Goal: Communication & Community: Answer question/provide support

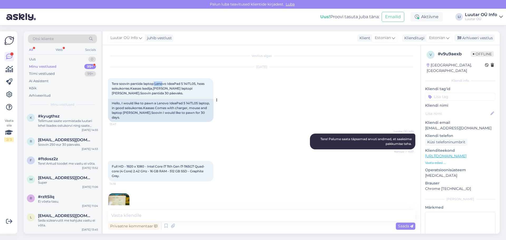
drag, startPoint x: 154, startPoint y: 83, endPoint x: 162, endPoint y: 85, distance: 8.0
click at [162, 85] on span "Tere soovin pantida laptop Lenovo IdeaPad 5 14ITL05, heas seisukorras.Kaasas la…" at bounding box center [158, 88] width 93 height 13
click at [242, 103] on div "[DATE] Tere soovin pantida laptop Lenovo IdeaPad 5 14ITL05, heas seisukorras.Ka…" at bounding box center [261, 94] width 307 height 66
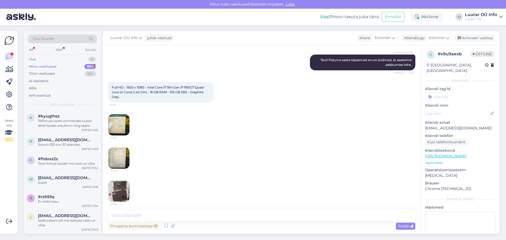
scroll to position [104, 0]
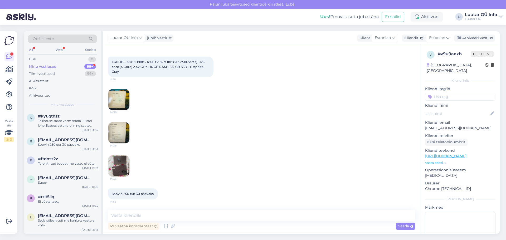
click at [190, 193] on div "Soovin 250 eur 30 päevaks. 14:53" at bounding box center [261, 194] width 307 height 23
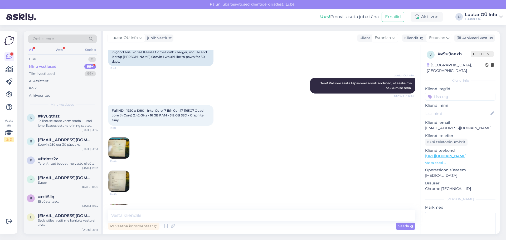
scroll to position [52, 0]
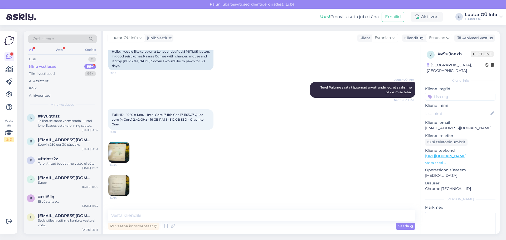
click at [266, 166] on div "14:36" at bounding box center [261, 152] width 307 height 33
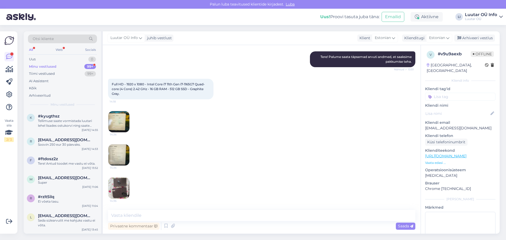
scroll to position [104, 0]
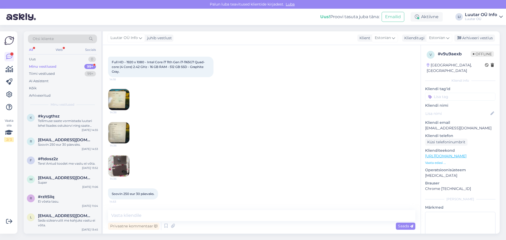
click at [235, 175] on div "14:36" at bounding box center [261, 165] width 307 height 33
click at [233, 175] on div "14:36" at bounding box center [261, 165] width 307 height 33
click at [310, 180] on div "14:36" at bounding box center [261, 165] width 307 height 33
click at [253, 114] on div "14:36" at bounding box center [261, 99] width 307 height 33
click at [146, 216] on textarea at bounding box center [261, 215] width 307 height 11
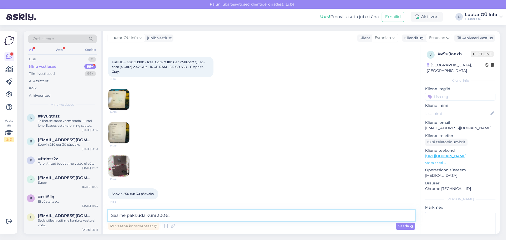
paste textarea "bch86pett1"
paste textarea "€. Hind võib mingil määral muutuda, oleneb komplektsusest, välimusest ja kas on…"
type textarea "Saame pakkuda kuni 300€.€. Hind võib mingil määral muutuda, oleneb komplektsuse…"
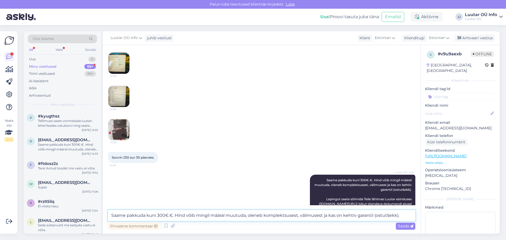
scroll to position [107, 0]
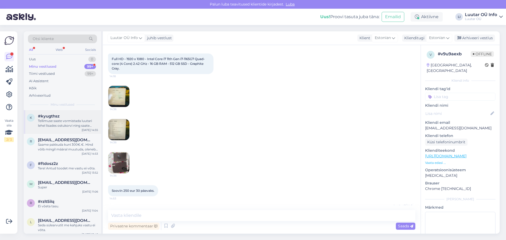
click at [71, 123] on div "Tellimuse saate vormistada luutari lehel lisades ostukorvi ning saate valida ku…" at bounding box center [68, 123] width 60 height 9
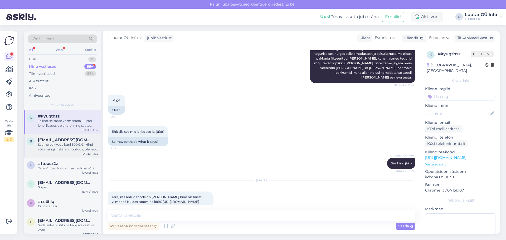
scroll to position [184, 0]
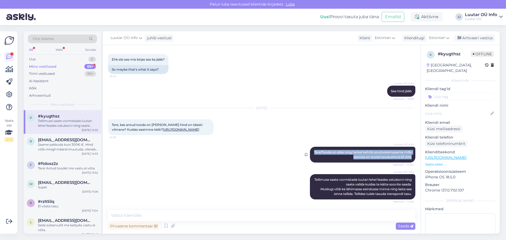
drag, startPoint x: 313, startPoint y: 150, endPoint x: 408, endPoint y: 156, distance: 94.7
click at [408, 156] on div "Luutar OÜ Info Tere!Toode on alles ning hetkel kehtib sooduskampaania mille raa…" at bounding box center [362, 155] width 105 height 16
copy span "Tere!Toode on alles ning hetkel kehtib sooduskampaania mille raames on tootel s…"
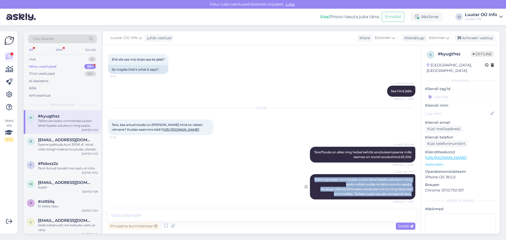
drag, startPoint x: 315, startPoint y: 179, endPoint x: 406, endPoint y: 193, distance: 92.4
click at [406, 193] on div "Luutar OÜ Info Tellimuse saate vormistada luutari lehel lisades ostukorvi ning …" at bounding box center [362, 186] width 105 height 25
copy span "Tellimuse saate vormistada luutari lehel lisades ostukorvi ning saate valida ku…"
click at [310, 168] on div "Luutar OÜ Info Tellimuse saate vormistada luutari lehel lisades ostukorvi ning …" at bounding box center [261, 186] width 307 height 37
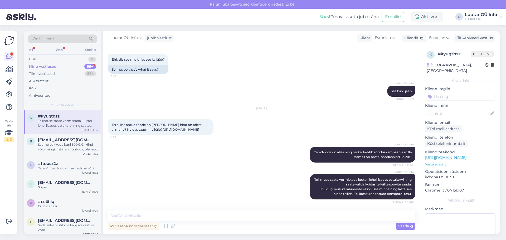
click at [254, 150] on div "Luutar OÜ Info Tere!Toode on alles ning hetkel kehtib sooduskampaania mille raa…" at bounding box center [261, 154] width 307 height 27
click at [289, 114] on div "Aug 22 2025 Tere, kas antud toode on alles ja hind on täiesti viimane? Kuidas s…" at bounding box center [261, 121] width 307 height 38
click at [307, 112] on div "Aug 22 2025 Tere, kas antud toode on alles ja hind on täiesti viimane? Kuidas s…" at bounding box center [261, 121] width 307 height 38
click at [334, 107] on div "Aug 22 2025 Tere, kas antud toode on alles ja hind on täiesti viimane? Kuidas s…" at bounding box center [261, 121] width 307 height 38
click at [308, 107] on div "Aug 22 2025 Tere, kas antud toode on alles ja hind on täiesti viimane? Kuidas s…" at bounding box center [261, 121] width 307 height 38
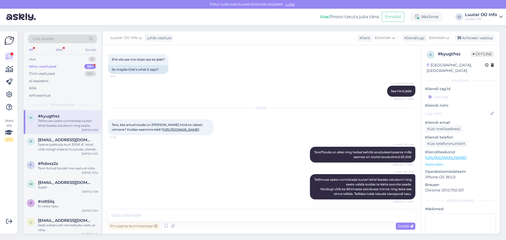
click at [73, 65] on div "Minu vestlused 99+" at bounding box center [62, 66] width 69 height 7
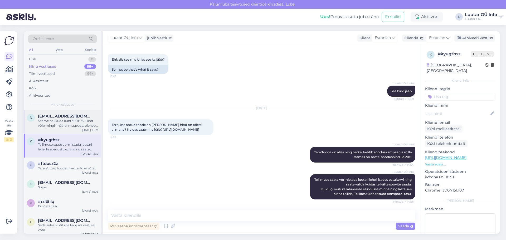
click at [57, 124] on div "Saame pakkuda kuni 300€.€. Hind võib mingil määral muutuda, oleneb komplektsuse…" at bounding box center [68, 123] width 60 height 9
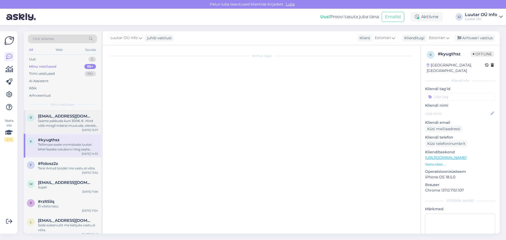
scroll to position [160, 0]
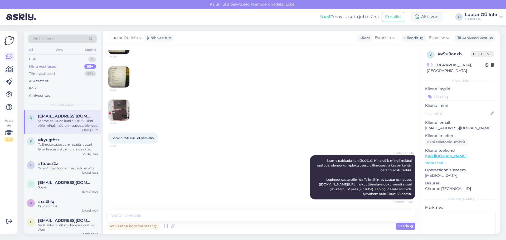
click at [272, 160] on div "Luutar OÜ Info Saame pakkuda kuni 300€.€. Hind võib mingil määral muutuda, olen…" at bounding box center [261, 177] width 307 height 56
click at [332, 121] on div "14:36" at bounding box center [261, 109] width 307 height 33
click at [279, 194] on div "Luutar OÜ Info Saame pakkuda kuni 300€.€. Hind võib mingil määral muutuda, olen…" at bounding box center [261, 177] width 307 height 56
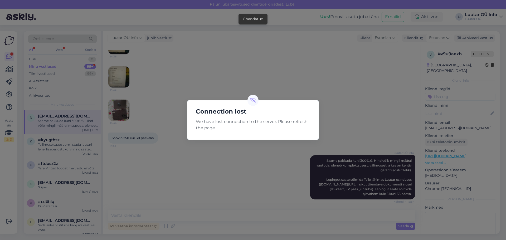
click at [312, 121] on p "We have lost connection to the server. Please refresh the page" at bounding box center [252, 125] width 123 height 13
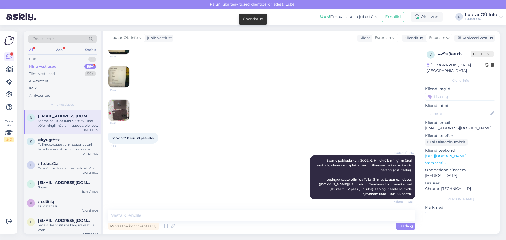
click at [291, 115] on div "14:36" at bounding box center [261, 109] width 307 height 33
drag, startPoint x: 238, startPoint y: 115, endPoint x: 234, endPoint y: 101, distance: 14.0
click at [238, 115] on div "14:36" at bounding box center [261, 109] width 307 height 33
click at [54, 66] on div "Minu vestlused" at bounding box center [42, 66] width 27 height 5
click at [58, 60] on div "Uus 1" at bounding box center [62, 59] width 69 height 7
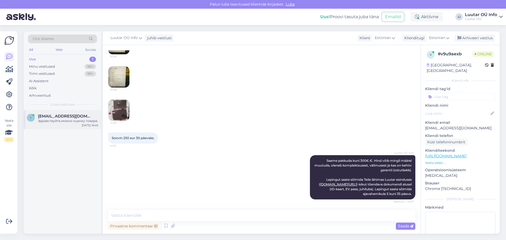
click at [50, 119] on div "Здравствуйте,можно оценку товара." at bounding box center [68, 121] width 60 height 5
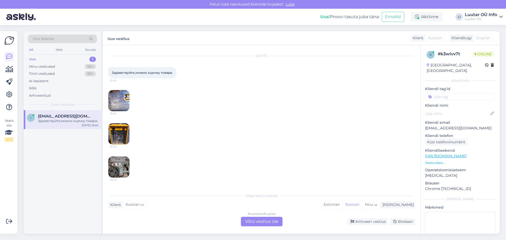
click at [125, 102] on img at bounding box center [118, 100] width 21 height 21
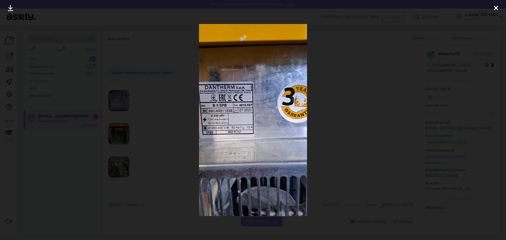
scroll to position [590, 0]
click at [361, 90] on div at bounding box center [253, 120] width 506 height 240
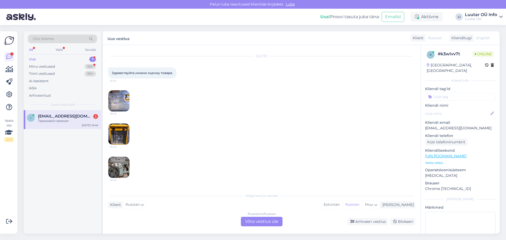
scroll to position [0, 0]
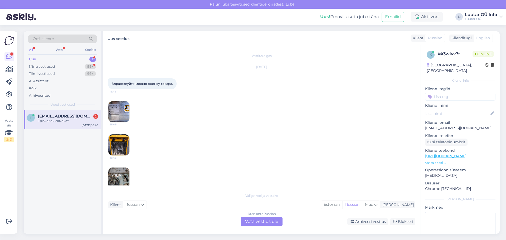
click at [118, 149] on img at bounding box center [118, 144] width 21 height 21
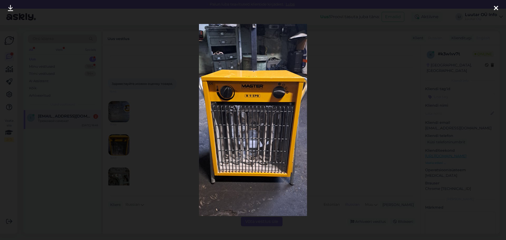
click at [334, 104] on div at bounding box center [253, 120] width 506 height 240
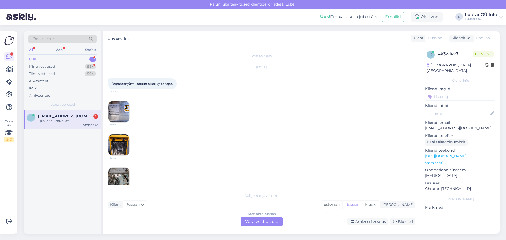
click at [120, 149] on img at bounding box center [118, 144] width 21 height 21
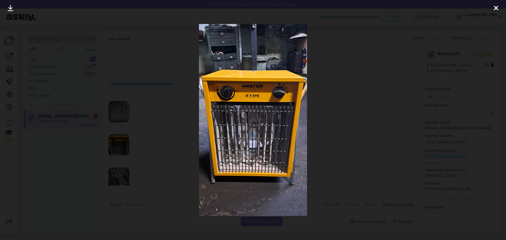
drag, startPoint x: 246, startPoint y: 136, endPoint x: 354, endPoint y: 92, distance: 116.8
click at [354, 92] on div at bounding box center [253, 120] width 506 height 240
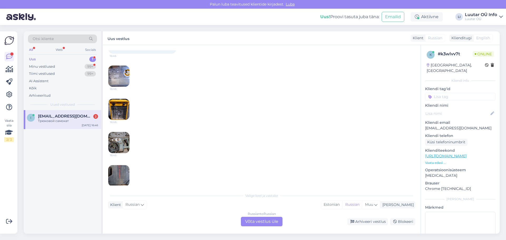
scroll to position [26, 0]
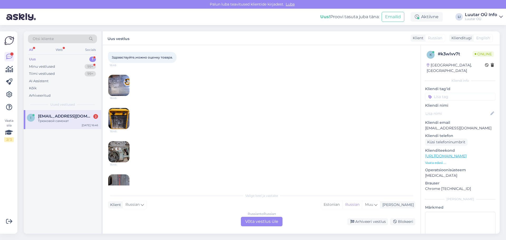
click at [117, 89] on img at bounding box center [118, 85] width 21 height 21
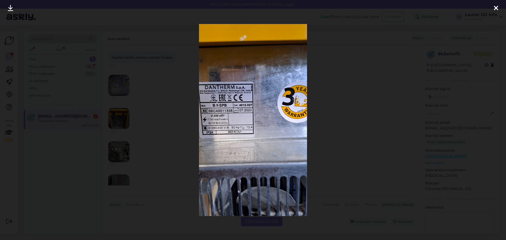
click at [367, 110] on div at bounding box center [253, 120] width 506 height 240
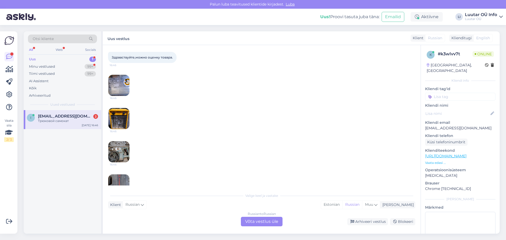
click at [185, 131] on div "Aug 22 2025 Здравствуйте,можно оценку товара. 16:46 16:46 16:46 16:46 16:46 16:…" at bounding box center [261, 218] width 307 height 366
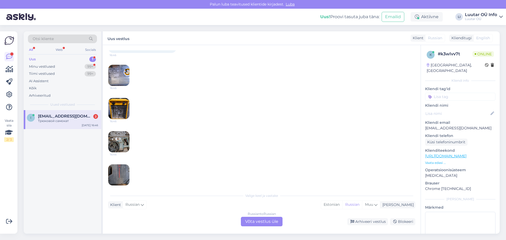
scroll to position [53, 0]
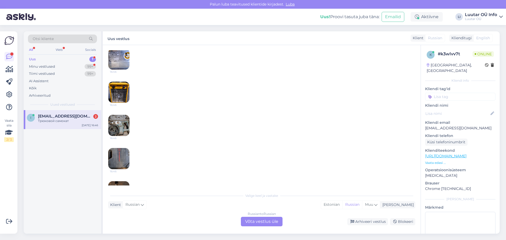
click at [117, 152] on img at bounding box center [118, 158] width 21 height 21
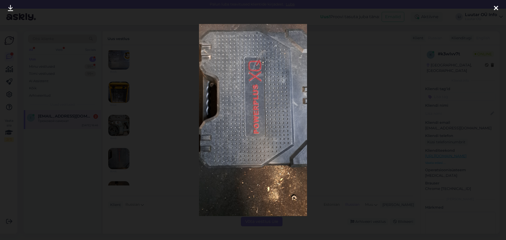
click at [346, 82] on div at bounding box center [253, 120] width 506 height 240
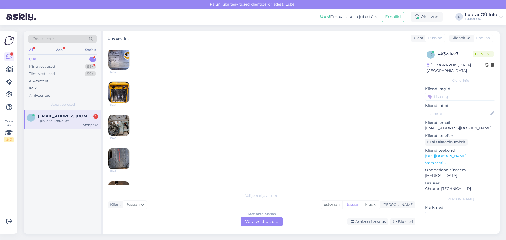
click at [111, 122] on img at bounding box center [118, 125] width 21 height 21
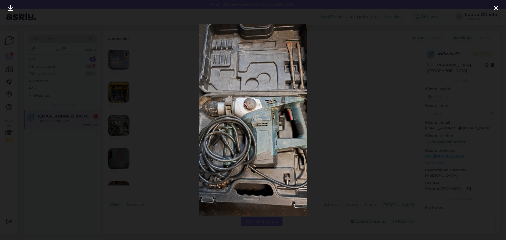
click at [326, 94] on div at bounding box center [253, 120] width 506 height 240
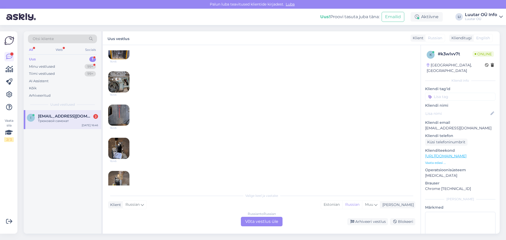
scroll to position [105, 0]
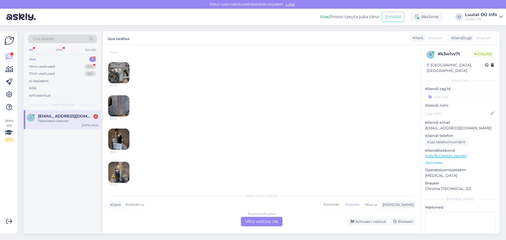
click at [119, 100] on img at bounding box center [118, 105] width 21 height 21
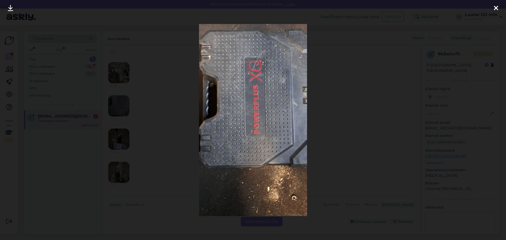
click at [339, 101] on div at bounding box center [253, 120] width 506 height 240
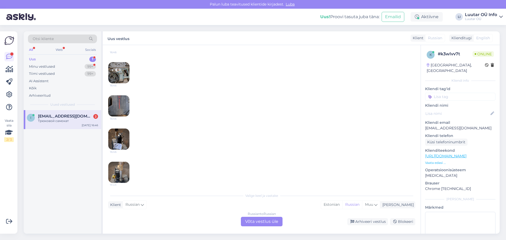
click at [115, 138] on img at bounding box center [118, 139] width 21 height 21
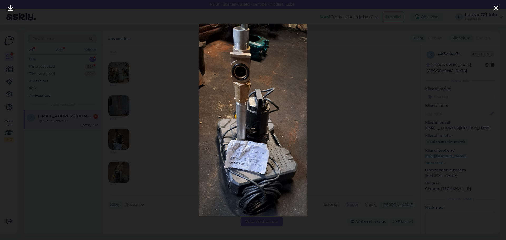
click at [339, 115] on div at bounding box center [253, 120] width 506 height 240
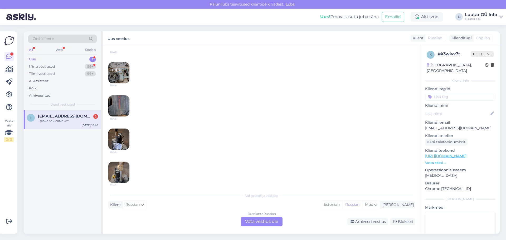
scroll to position [158, 0]
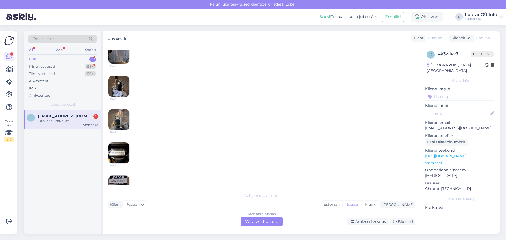
click at [123, 148] on img at bounding box center [118, 152] width 21 height 21
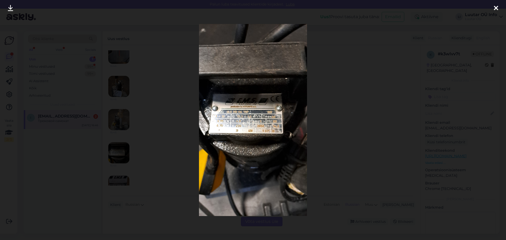
click at [352, 126] on div at bounding box center [253, 120] width 506 height 240
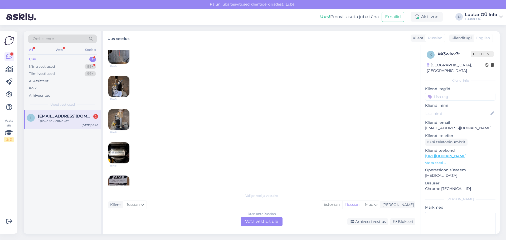
scroll to position [211, 0]
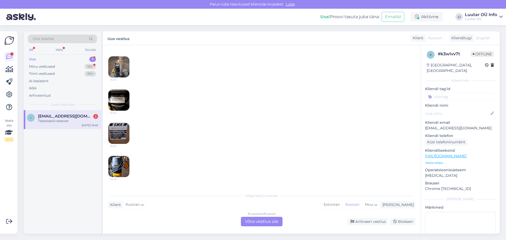
click at [123, 129] on img at bounding box center [118, 133] width 21 height 21
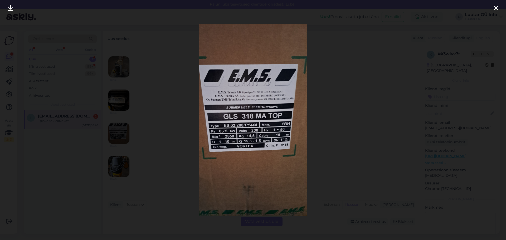
click at [344, 77] on div at bounding box center [253, 120] width 506 height 240
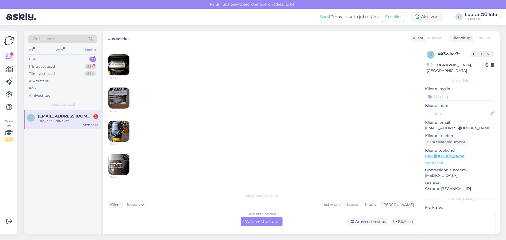
scroll to position [290, 0]
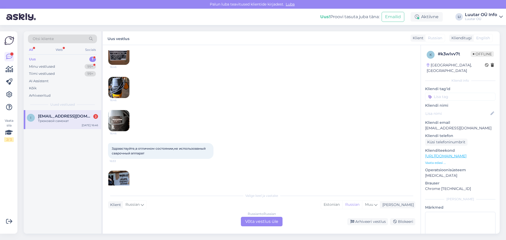
click at [121, 87] on img at bounding box center [118, 87] width 21 height 21
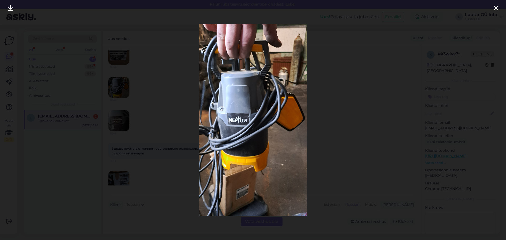
click at [339, 97] on div at bounding box center [253, 120] width 506 height 240
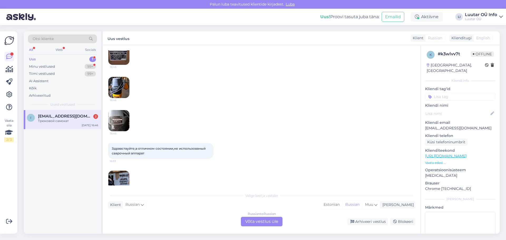
click at [114, 121] on img at bounding box center [118, 120] width 21 height 21
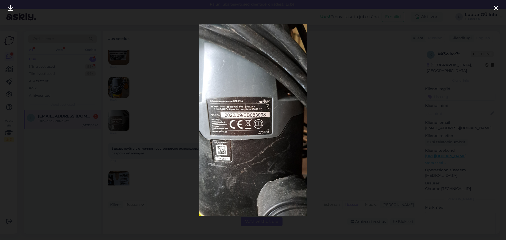
click at [367, 110] on div at bounding box center [253, 120] width 506 height 240
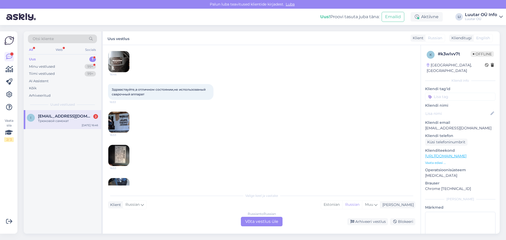
scroll to position [369, 0]
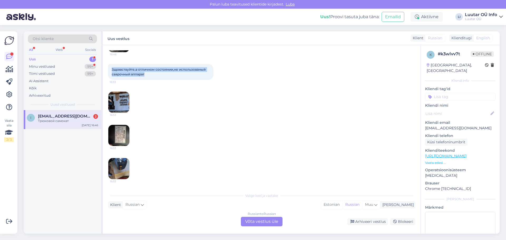
drag, startPoint x: 148, startPoint y: 74, endPoint x: 109, endPoint y: 70, distance: 38.9
click at [109, 70] on div "Здравствуйте,в отличном состоянии,не использованый сварочный аппарат 16:53" at bounding box center [160, 72] width 105 height 16
copy span "Здравствуйте,в отличном состоянии,не использованый сварочный аппарат"
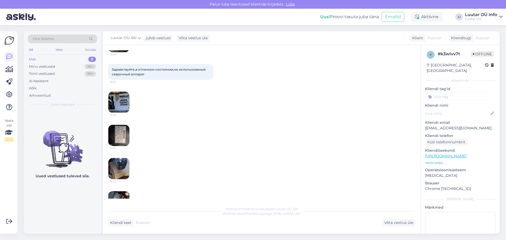
click at [158, 124] on div "Здравствуйте,в отличном состоянии,не использованый сварочный аппарат 16:53 16:5…" at bounding box center [261, 138] width 307 height 160
click at [122, 111] on img at bounding box center [118, 102] width 21 height 21
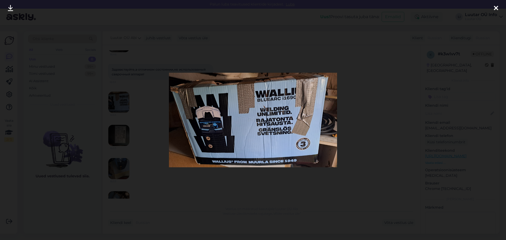
click at [380, 104] on div at bounding box center [253, 120] width 506 height 240
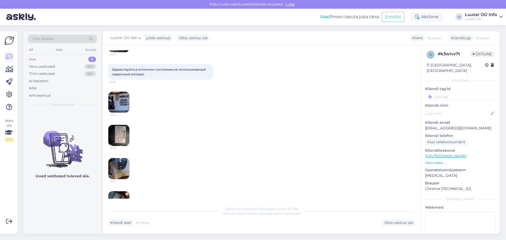
click at [130, 131] on div "Здравствуйте,в отличном состоянии,не использованый сварочный аппарат 16:53 16:5…" at bounding box center [261, 138] width 307 height 160
click at [126, 132] on img at bounding box center [118, 135] width 21 height 21
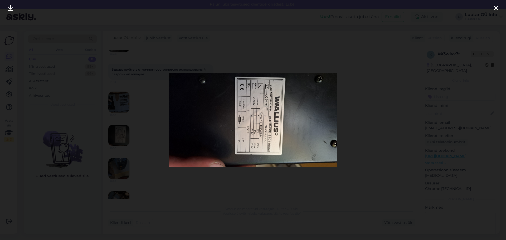
click at [364, 122] on div at bounding box center [253, 120] width 506 height 240
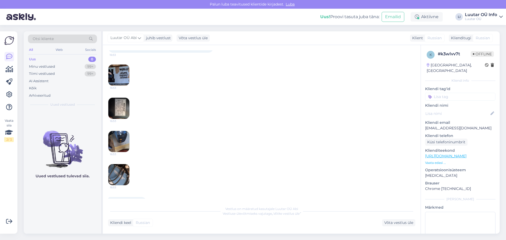
scroll to position [421, 0]
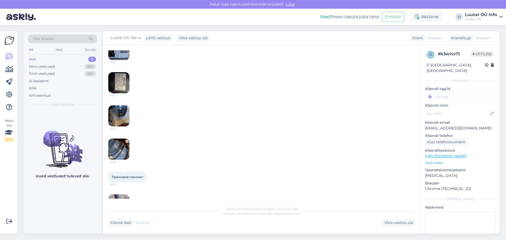
click at [119, 119] on img at bounding box center [118, 115] width 21 height 21
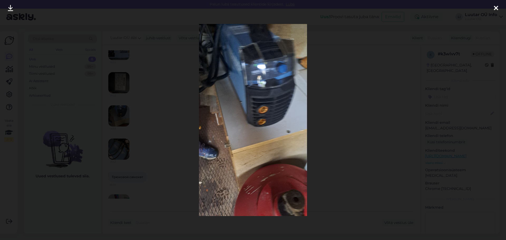
click at [344, 99] on div at bounding box center [253, 120] width 506 height 240
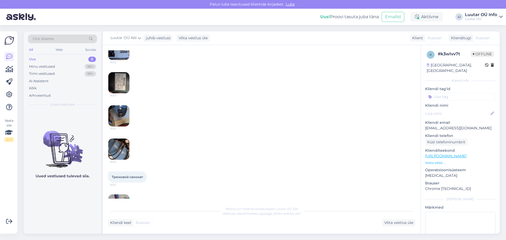
click at [120, 145] on img at bounding box center [118, 149] width 21 height 21
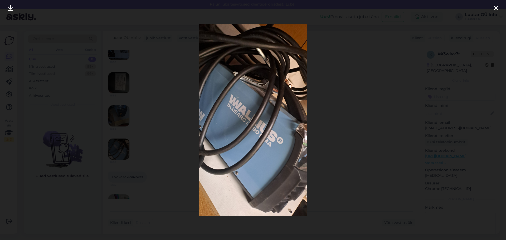
click at [356, 103] on div at bounding box center [253, 120] width 506 height 240
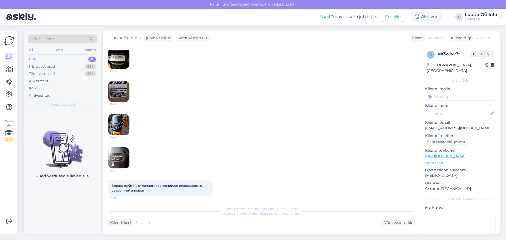
scroll to position [263, 0]
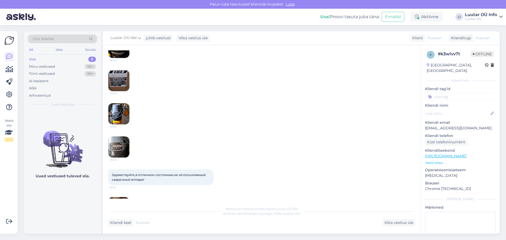
click at [119, 122] on img at bounding box center [118, 113] width 21 height 21
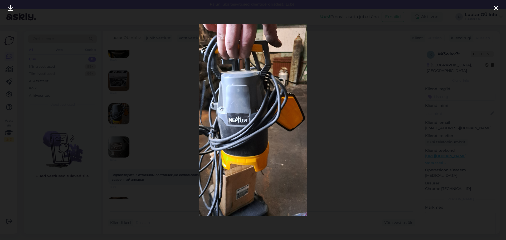
click at [325, 97] on div at bounding box center [253, 120] width 506 height 240
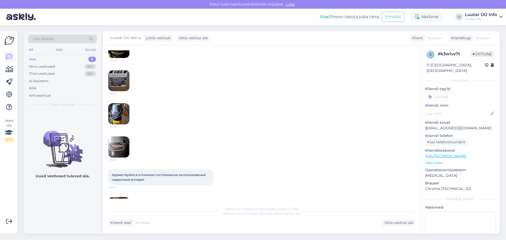
scroll to position [290, 0]
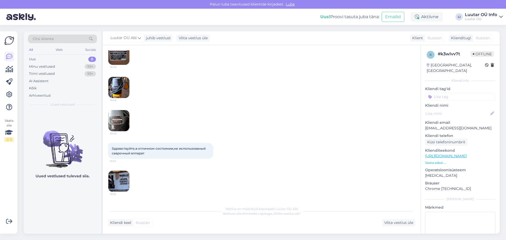
click at [120, 89] on img at bounding box center [118, 87] width 21 height 21
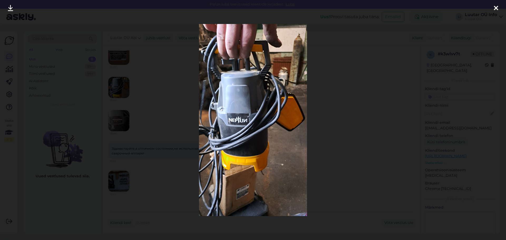
click at [342, 114] on div at bounding box center [253, 120] width 506 height 240
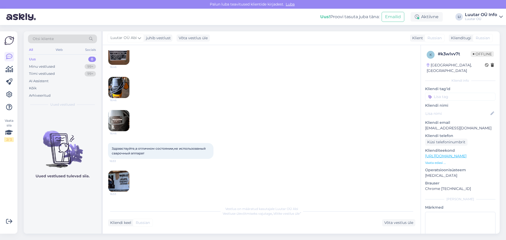
click at [111, 116] on img at bounding box center [118, 120] width 21 height 21
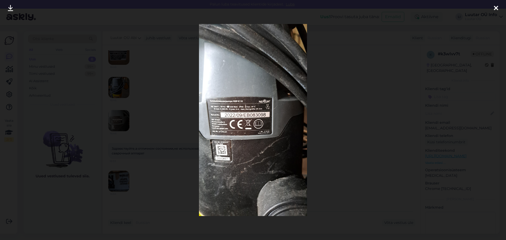
click at [338, 117] on div at bounding box center [253, 120] width 506 height 240
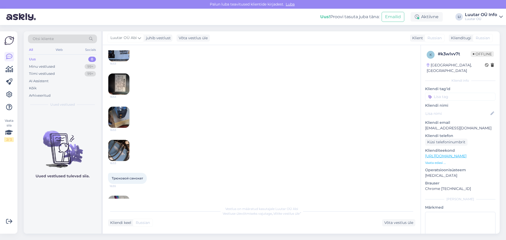
scroll to position [421, 0]
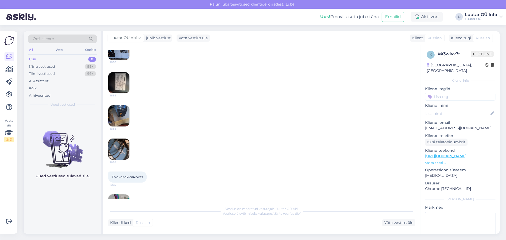
click at [119, 114] on img at bounding box center [118, 115] width 21 height 21
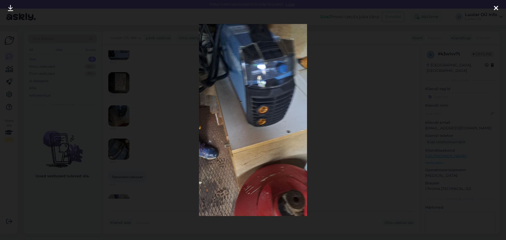
click at [353, 113] on div at bounding box center [253, 120] width 506 height 240
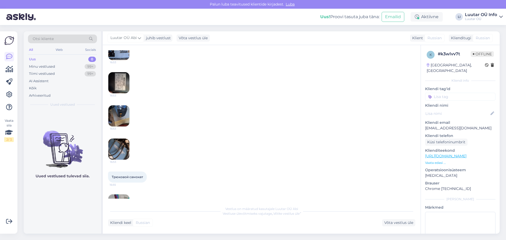
click at [119, 143] on img at bounding box center [118, 149] width 21 height 21
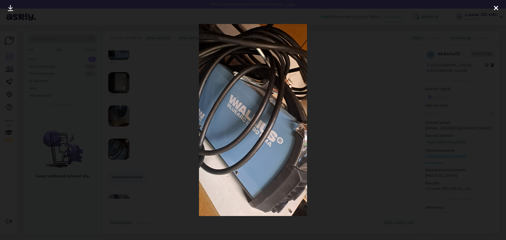
click at [342, 115] on div at bounding box center [253, 120] width 506 height 240
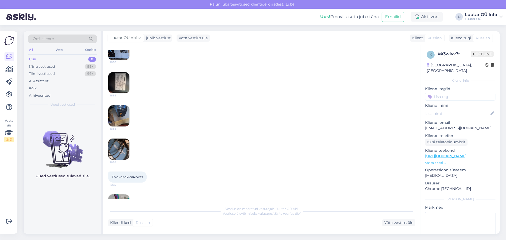
click at [121, 82] on img at bounding box center [118, 82] width 21 height 21
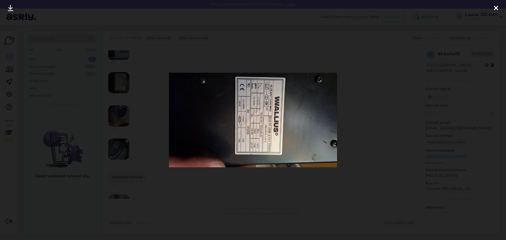
click at [359, 102] on div at bounding box center [253, 120] width 506 height 240
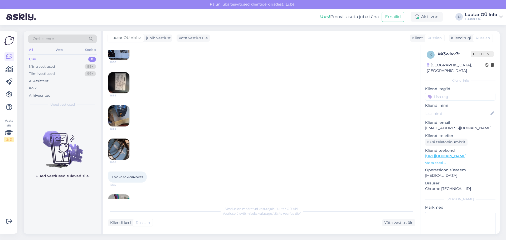
click at [117, 149] on img at bounding box center [118, 149] width 21 height 21
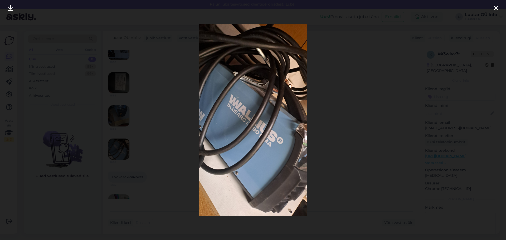
click at [334, 135] on div at bounding box center [253, 120] width 506 height 240
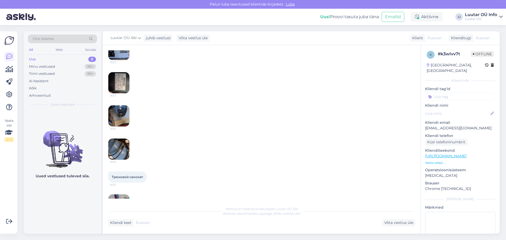
click at [119, 88] on img at bounding box center [118, 82] width 21 height 21
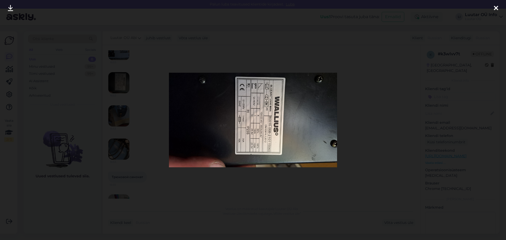
click at [356, 97] on div at bounding box center [253, 120] width 506 height 240
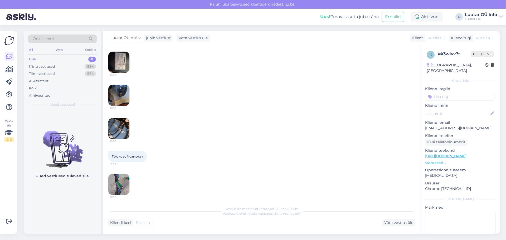
scroll to position [448, 0]
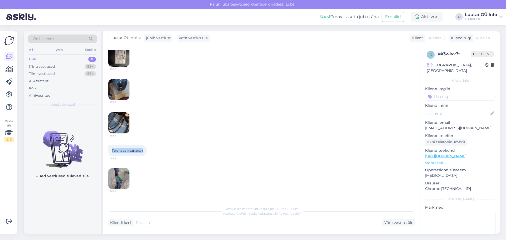
drag, startPoint x: 138, startPoint y: 151, endPoint x: 110, endPoint y: 151, distance: 28.2
click at [110, 151] on div "Трюковой самокат 16:55" at bounding box center [127, 150] width 39 height 11
copy span "Трюковой самокат"
click at [194, 106] on div "Здравствуйте,в отличном состоянии,не использованый сварочный аппарат 16:53 16:5…" at bounding box center [261, 59] width 307 height 160
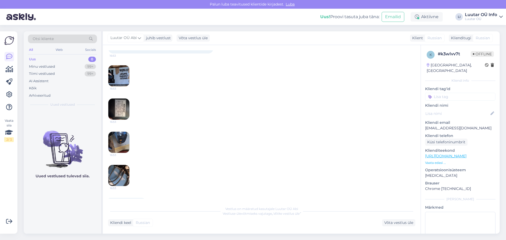
click at [122, 111] on img at bounding box center [118, 108] width 21 height 21
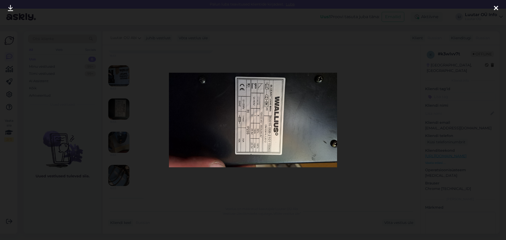
click at [376, 71] on div at bounding box center [253, 120] width 506 height 240
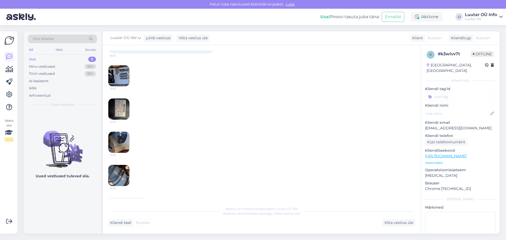
click at [197, 118] on div "Здравствуйте,в отличном состоянии,не использованый сварочный аппарат 16:53 16:5…" at bounding box center [261, 112] width 307 height 160
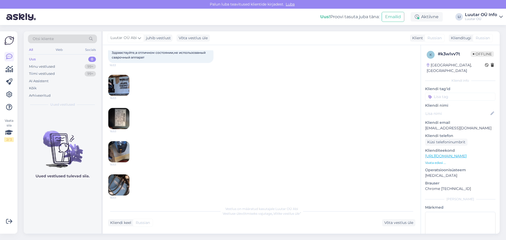
scroll to position [369, 0]
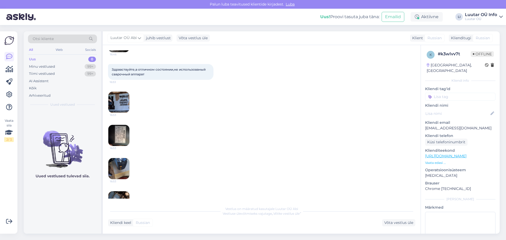
click at [115, 109] on img at bounding box center [118, 102] width 21 height 21
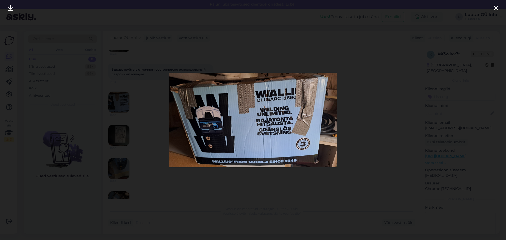
click at [348, 93] on div at bounding box center [253, 120] width 506 height 240
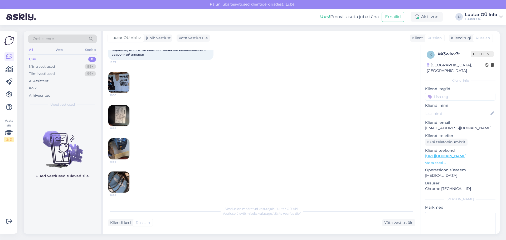
scroll to position [421, 0]
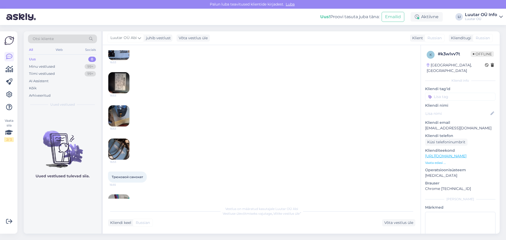
click at [120, 154] on img at bounding box center [118, 149] width 21 height 21
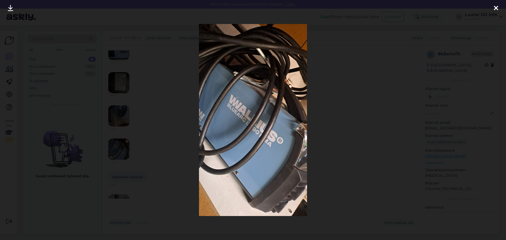
click at [335, 96] on div at bounding box center [253, 120] width 506 height 240
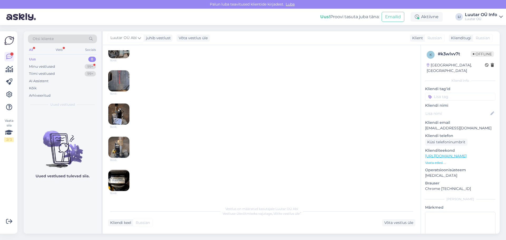
scroll to position [0, 0]
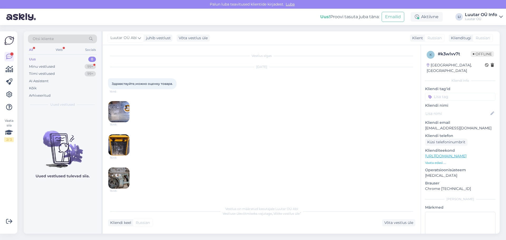
click at [121, 147] on img at bounding box center [118, 144] width 21 height 21
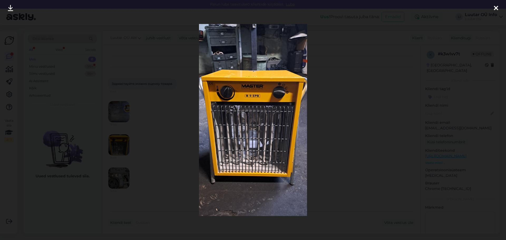
click at [374, 146] on div at bounding box center [253, 120] width 506 height 240
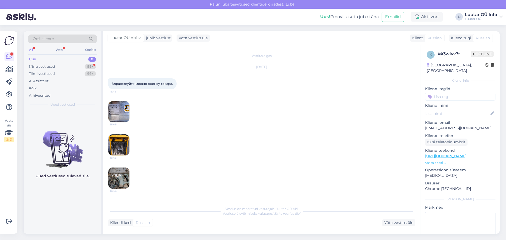
click at [365, 223] on div "Kliendi keel Russian Võta vestlus üle" at bounding box center [261, 222] width 307 height 7
click at [127, 113] on img at bounding box center [118, 111] width 21 height 21
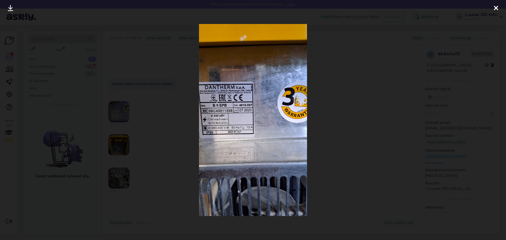
click at [279, 102] on img at bounding box center [253, 120] width 108 height 192
click at [321, 81] on div at bounding box center [253, 120] width 506 height 240
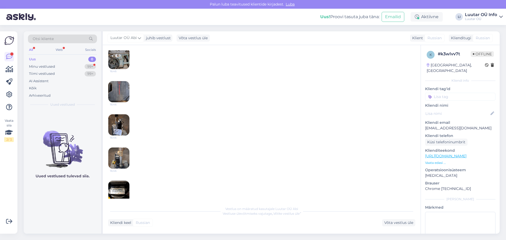
scroll to position [132, 0]
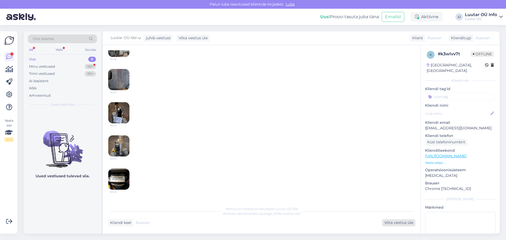
click at [407, 220] on div "Võta vestlus üle" at bounding box center [398, 222] width 33 height 7
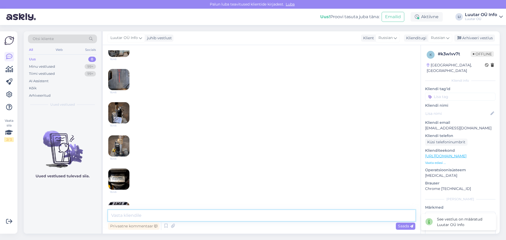
click at [290, 215] on textarea at bounding box center [261, 215] width 307 height 11
type textarea "T"
click at [439, 39] on span "Russian" at bounding box center [438, 38] width 14 height 6
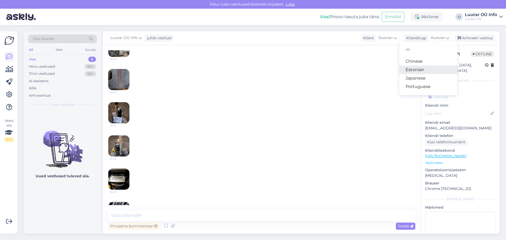
type input "es"
click at [425, 71] on link "Estonian" at bounding box center [428, 70] width 58 height 8
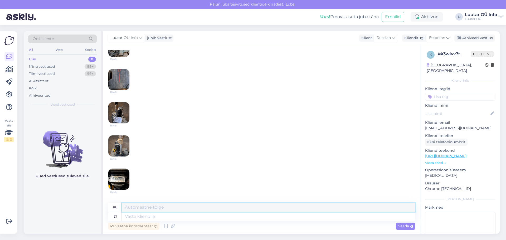
click at [142, 205] on textarea at bounding box center [268, 207] width 293 height 9
click at [149, 218] on textarea at bounding box center [268, 216] width 293 height 9
type textarea "Tere!"
type textarea "Привет!"
type textarea "Tere! Täname"
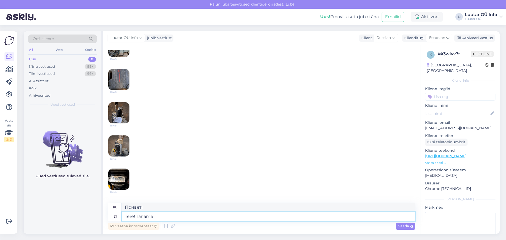
type textarea "Привет! Спасибо."
type textarea "Tere! Täname Teid kirja e"
type textarea "Здравствуйте! Спасибо за письмо."
type textarea "Tere! Täname Teid kirja eest!"
type textarea "Здравствуйте! Спасибо за письмо!"
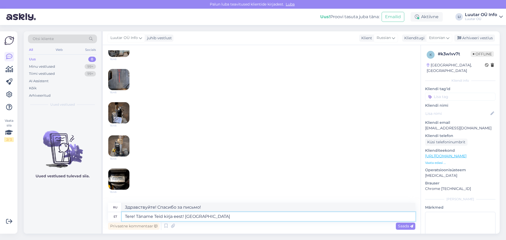
type textarea "Tere! Täname Teid kirja eest! Sooja"
type textarea "Здравствуйте! Спасибо за письмо! С наилучшими пожеланиями."
type textarea "Tere! Täname Teid kirja eest! Sooja generaatorit"
type textarea "Здравствуйте! Спасибо за письмо! Генератор тепла."
type textarea "Tere! Täname Teid kirja eest! Sooja generaatorit me ei"
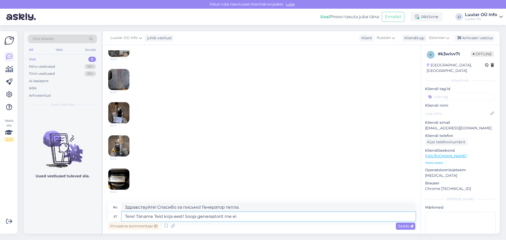
type textarea "Здравствуйте! Спасибо за письмо! Мы ищем генератор тепла."
type textarea "Tere! Täname Teid kirja eest! Sooja generaatorit me ei v"
type textarea "Здравствуйте! Спасибо за письмо! У нас нет теплогенератора."
type textarea "Tere! Täname Teid kirja eest! Sooja generaatorit me ei võta."
type textarea "Здравствуйте! Спасибо за письмо! Мы не принимаем теплогенераторы."
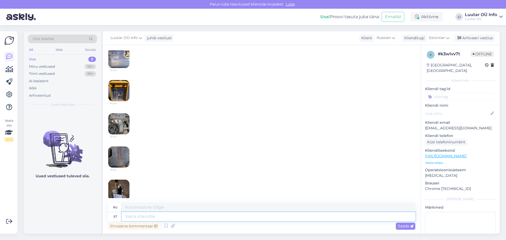
scroll to position [89, 0]
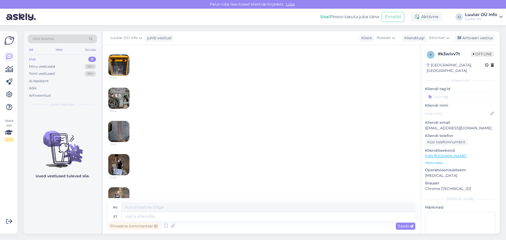
click at [122, 95] on img at bounding box center [118, 98] width 21 height 21
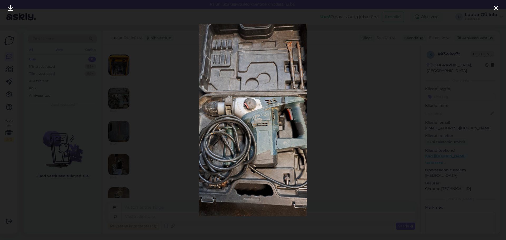
click at [351, 121] on div at bounding box center [253, 120] width 506 height 240
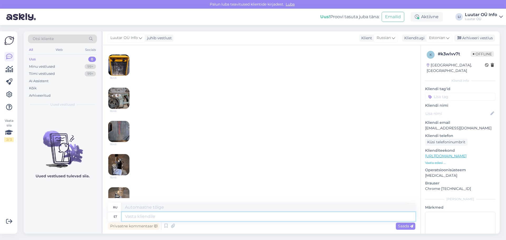
click at [186, 217] on textarea at bounding box center [268, 216] width 293 height 9
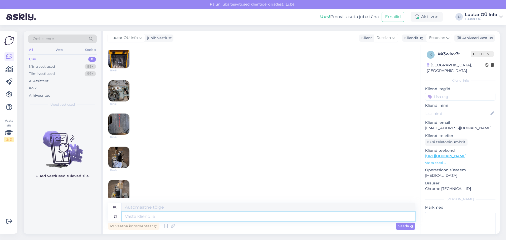
scroll to position [105, 0]
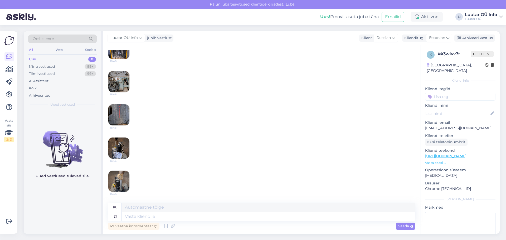
click at [116, 115] on img at bounding box center [118, 114] width 21 height 21
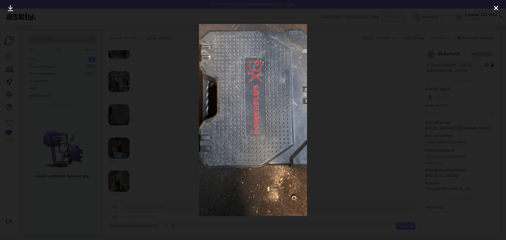
click at [331, 124] on div at bounding box center [253, 120] width 506 height 240
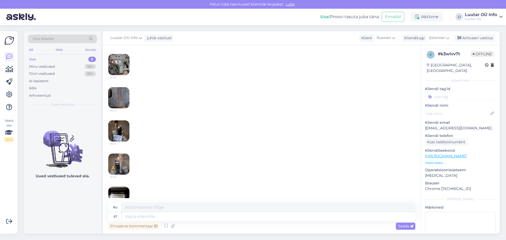
scroll to position [132, 0]
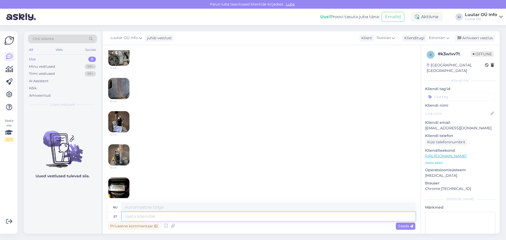
click at [166, 216] on textarea at bounding box center [268, 216] width 293 height 9
type textarea "Powe"
type textarea "Власть"
type textarea "Powerplus e"
type textarea "Powerplus"
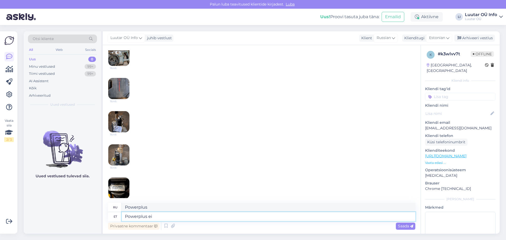
type textarea "Powerplus ei"
type textarea "Powerplus нет"
type textarea "Powerplus"
type textarea "Powerplus ei"
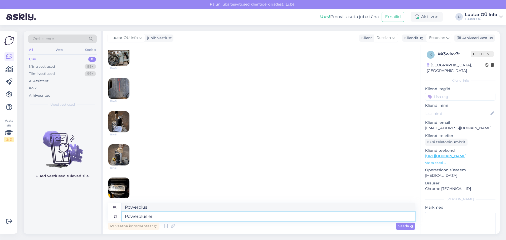
type textarea "Powerplus нет"
type textarea "Powerplus ei võta"
type textarea "Powerplus не заряжается"
type textarea "Powerplus ei võta."
type textarea "Powerplus не принимает."
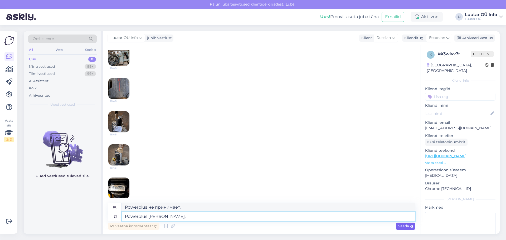
type textarea "Powerplus ei võta."
click at [407, 228] on span "Saada" at bounding box center [405, 226] width 15 height 5
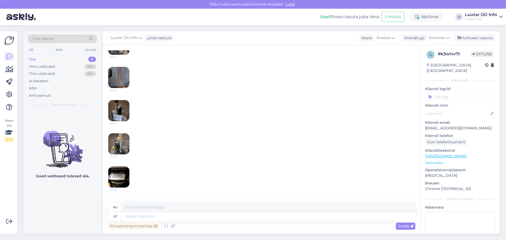
scroll to position [173, 0]
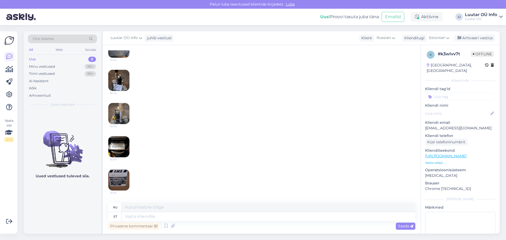
click at [125, 145] on img at bounding box center [118, 146] width 21 height 21
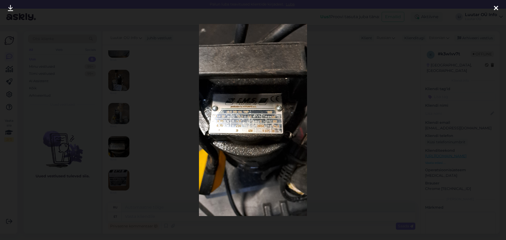
click at [325, 122] on div at bounding box center [253, 120] width 506 height 240
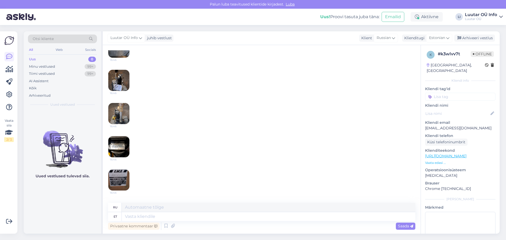
click at [117, 108] on img at bounding box center [118, 113] width 21 height 21
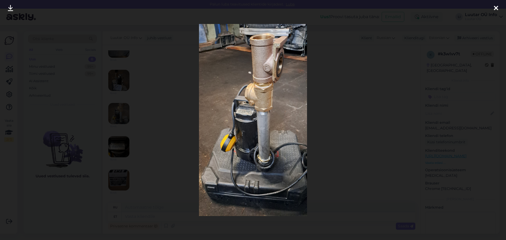
click at [352, 120] on div at bounding box center [253, 120] width 506 height 240
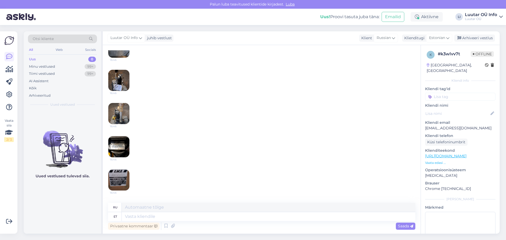
click at [122, 79] on img at bounding box center [118, 80] width 21 height 21
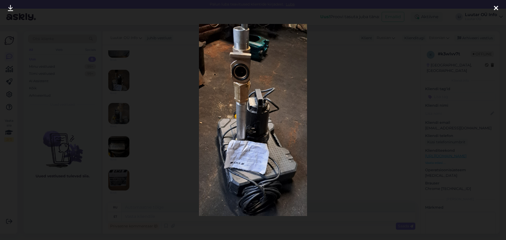
click at [321, 106] on div at bounding box center [253, 120] width 506 height 240
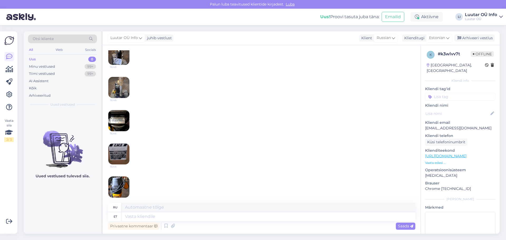
scroll to position [199, 0]
click at [120, 154] on img at bounding box center [118, 153] width 21 height 21
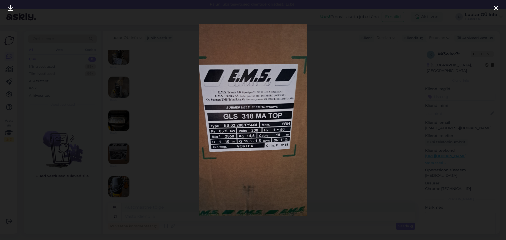
click at [346, 117] on div at bounding box center [253, 120] width 506 height 240
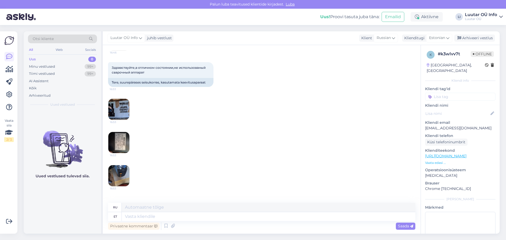
scroll to position [436, 0]
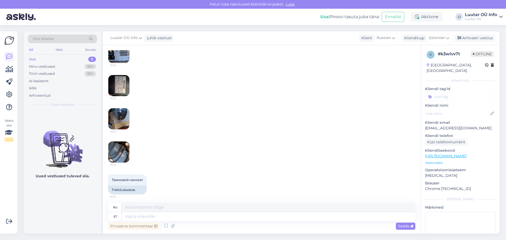
click at [168, 221] on div "Privaatne kommentaar Saada" at bounding box center [261, 226] width 307 height 10
click at [165, 218] on textarea at bounding box center [268, 216] width 293 height 9
type textarea "E.M.S e"
type textarea "E.M.S"
type textarea "E.M.S ei v"
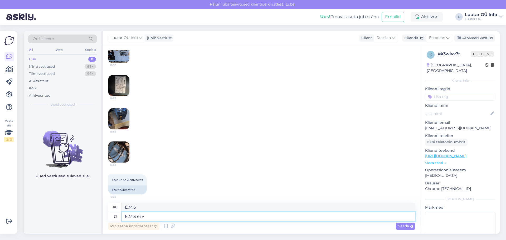
type textarea "EMS №"
type textarea "E.M.S ei võta"
type textarea "EMS не принимает"
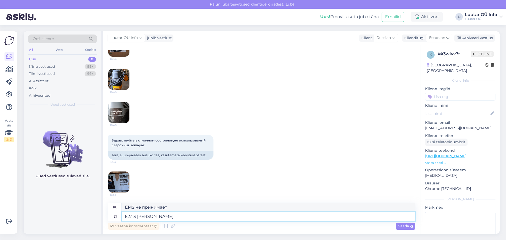
scroll to position [252, 0]
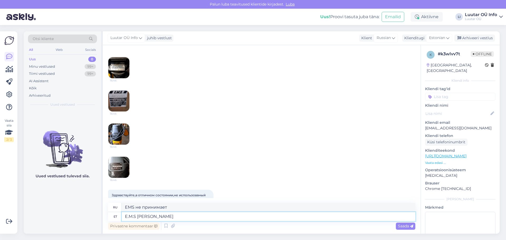
type textarea "E.M.S ei võta"
click at [121, 136] on img at bounding box center [118, 134] width 21 height 21
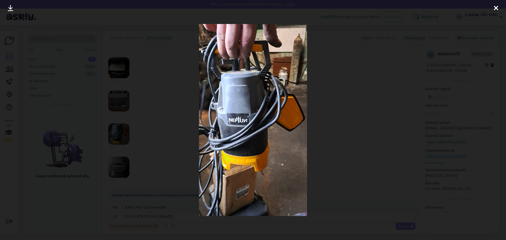
click at [325, 130] on div at bounding box center [253, 120] width 506 height 240
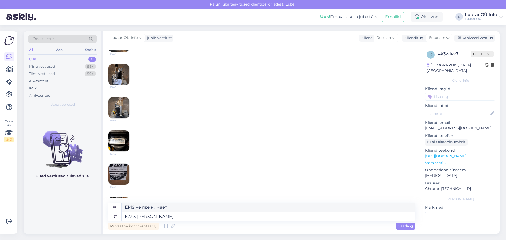
scroll to position [173, 0]
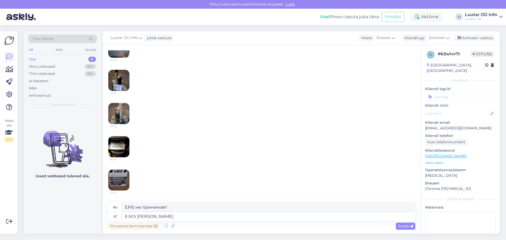
click at [124, 180] on img at bounding box center [118, 179] width 21 height 21
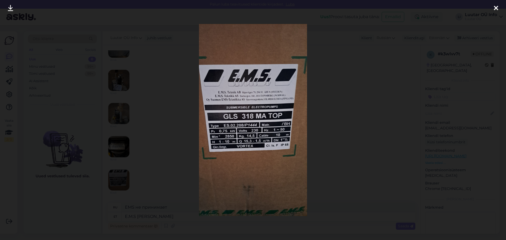
click at [351, 123] on div at bounding box center [253, 120] width 506 height 240
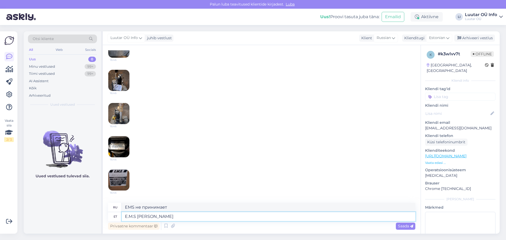
click at [159, 215] on textarea "E.M.S ei võta" at bounding box center [268, 216] width 293 height 9
click at [399, 224] on span "Saada" at bounding box center [405, 226] width 15 height 5
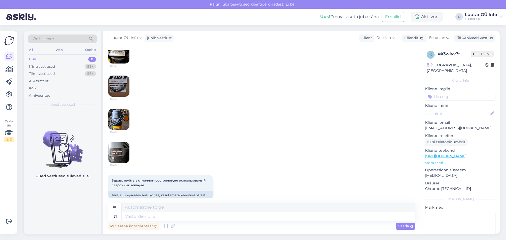
scroll to position [257, 0]
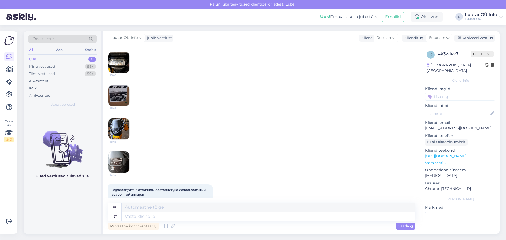
click at [121, 131] on img at bounding box center [118, 128] width 21 height 21
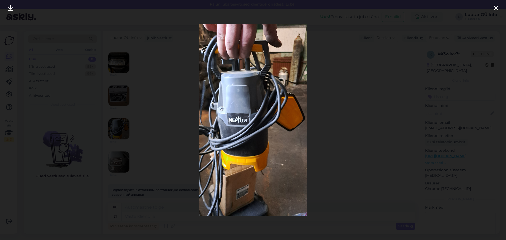
click at [335, 111] on div at bounding box center [253, 120] width 506 height 240
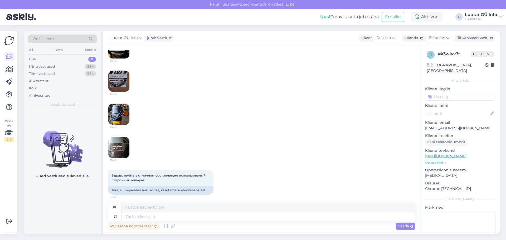
scroll to position [284, 0]
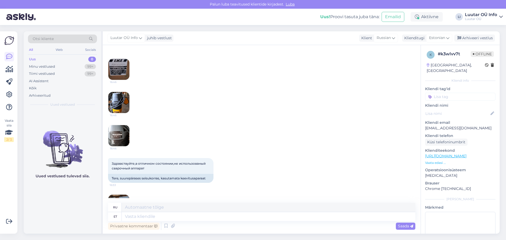
click at [119, 133] on img at bounding box center [118, 135] width 21 height 21
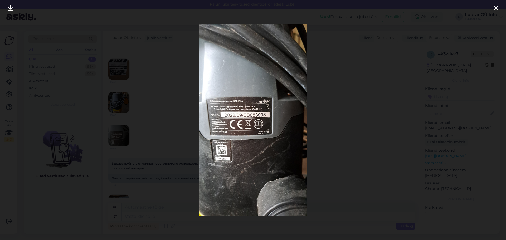
click at [338, 101] on div at bounding box center [253, 120] width 506 height 240
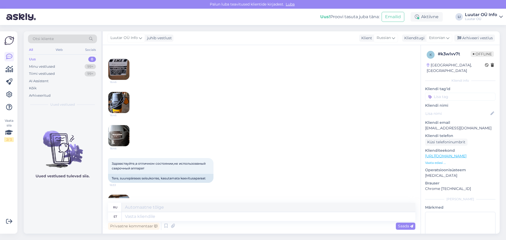
click at [120, 105] on img at bounding box center [118, 102] width 21 height 21
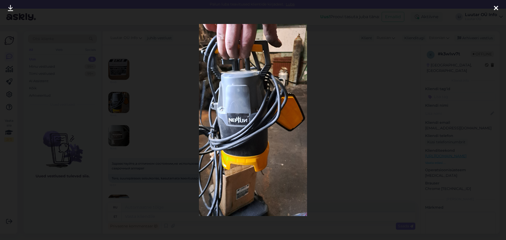
click at [343, 98] on div at bounding box center [253, 120] width 506 height 240
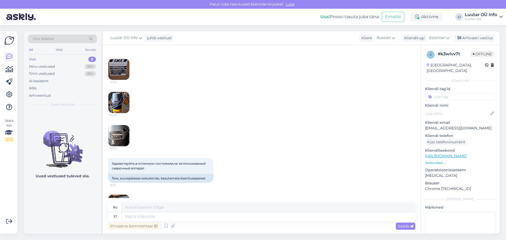
click at [119, 134] on img at bounding box center [118, 135] width 21 height 21
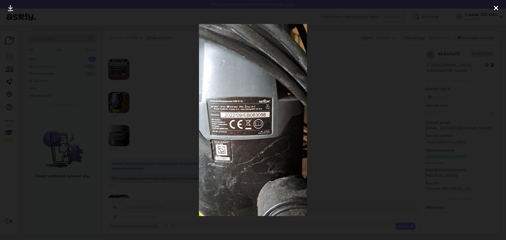
click at [347, 101] on div at bounding box center [253, 120] width 506 height 240
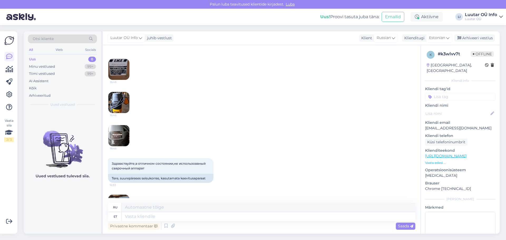
click at [124, 102] on img at bounding box center [118, 102] width 21 height 21
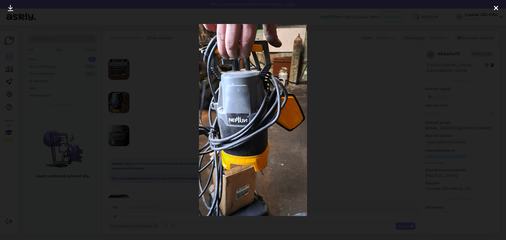
drag, startPoint x: 316, startPoint y: 97, endPoint x: 307, endPoint y: 112, distance: 16.9
click at [316, 97] on div at bounding box center [253, 120] width 506 height 240
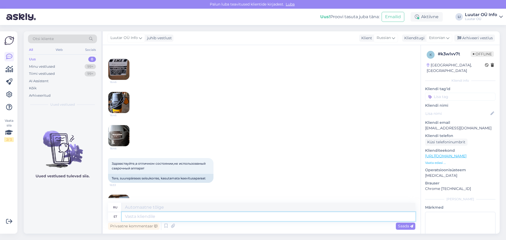
click at [220, 216] on textarea at bounding box center [268, 216] width 293 height 9
type textarea "Neptrun"
type textarea "Нептун"
type textarea "Neptun ei v"
type textarea "Нептун не"
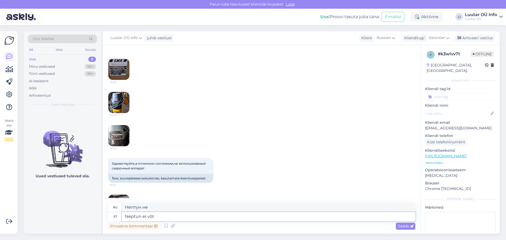
type textarea "Neptun ei võta"
type textarea "Нептун не принимает"
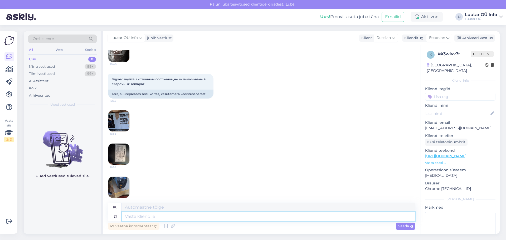
scroll to position [421, 0]
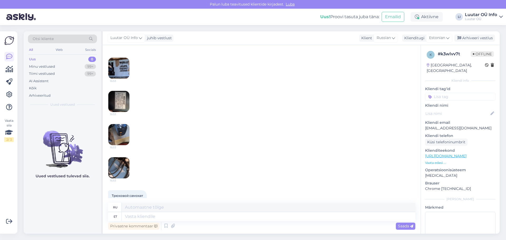
click at [119, 103] on img at bounding box center [118, 101] width 21 height 21
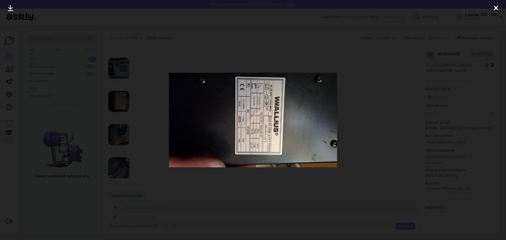
click at [359, 100] on div at bounding box center [253, 120] width 506 height 240
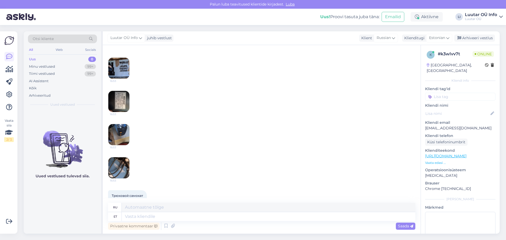
click at [197, 82] on div "Здравствуйте,в отличном состоянии,не использованый сварочный аппарат 16:53 Tere…" at bounding box center [261, 99] width 307 height 169
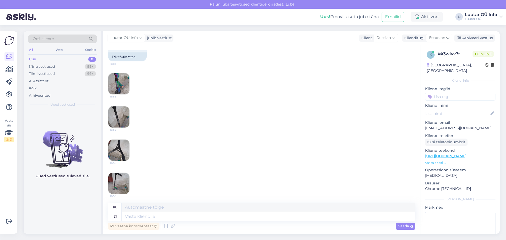
scroll to position [579, 0]
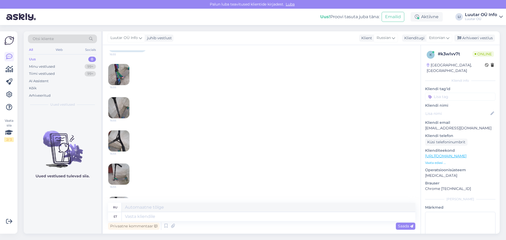
click at [121, 104] on img at bounding box center [118, 107] width 21 height 21
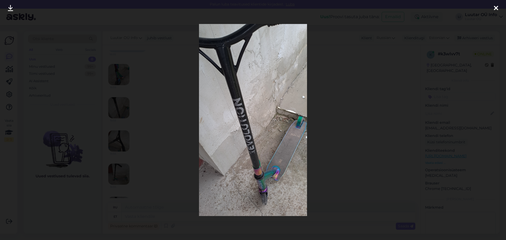
click at [339, 117] on div at bounding box center [253, 120] width 506 height 240
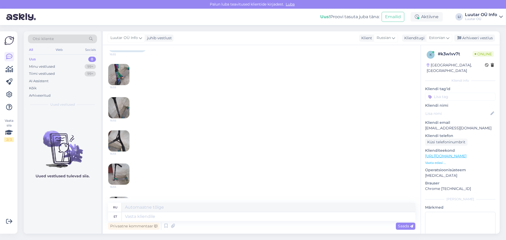
click at [124, 175] on img at bounding box center [118, 174] width 21 height 21
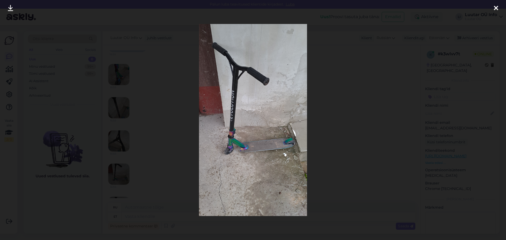
click at [349, 107] on div at bounding box center [253, 120] width 506 height 240
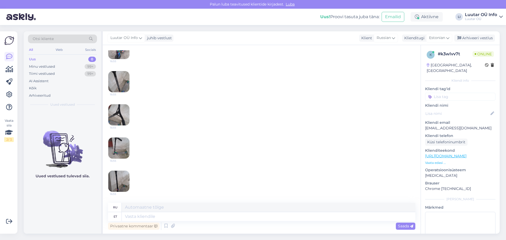
scroll to position [658, 0]
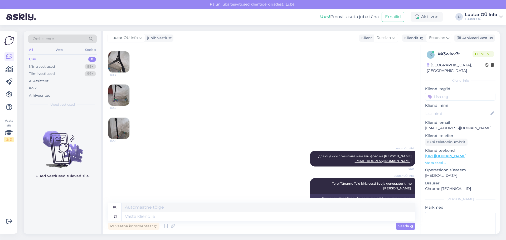
click at [125, 134] on img at bounding box center [118, 128] width 21 height 21
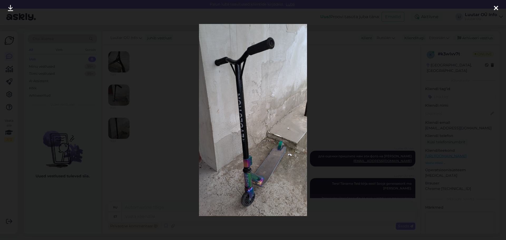
click at [350, 110] on div at bounding box center [253, 120] width 506 height 240
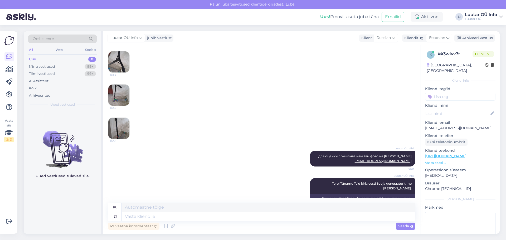
click at [228, 100] on div "Трюковой самокат 16:55 Trikitõukeratas 16:55 16:55 16:55 16:55 16:55" at bounding box center [261, 46] width 307 height 198
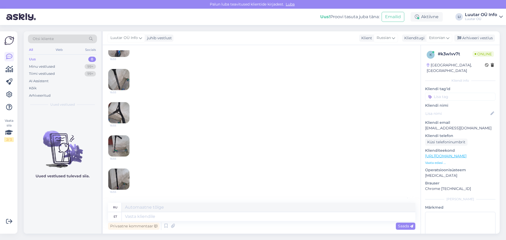
scroll to position [605, 0]
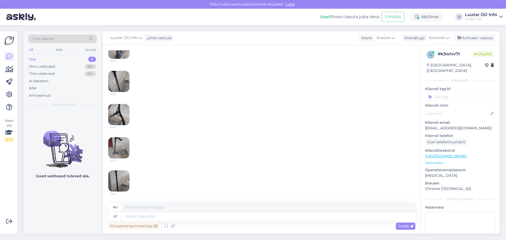
click at [239, 121] on div "Трюковой самокат 16:55 Trikitõukeratas 16:55 16:55 16:55 16:55 16:55" at bounding box center [261, 99] width 307 height 198
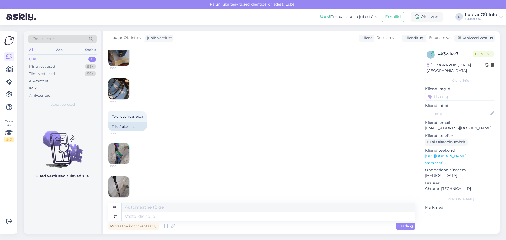
scroll to position [447, 0]
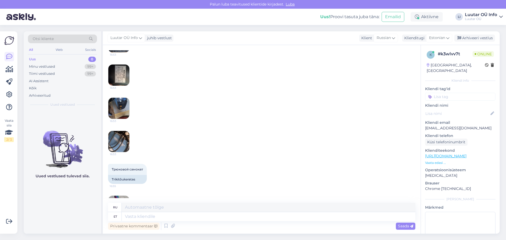
click at [123, 142] on img at bounding box center [118, 141] width 21 height 21
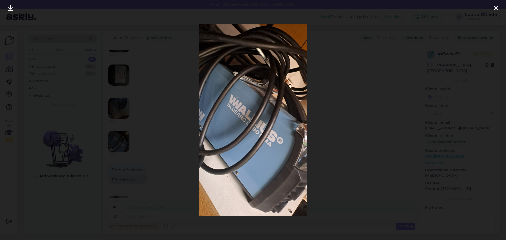
click at [343, 86] on div at bounding box center [253, 120] width 506 height 240
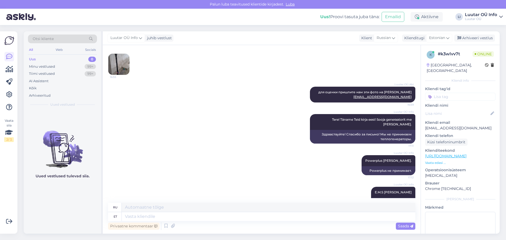
scroll to position [737, 0]
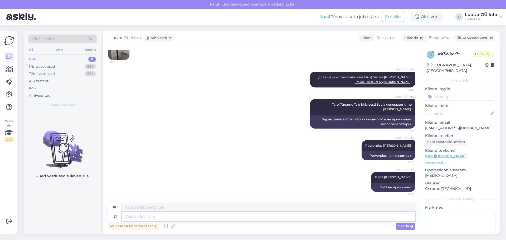
click at [161, 219] on textarea at bounding box center [268, 216] width 293 height 9
type textarea "Bluearc s"
type textarea "Bluearc"
type textarea "Bluearc saame pa"
type textarea "Bluearc может"
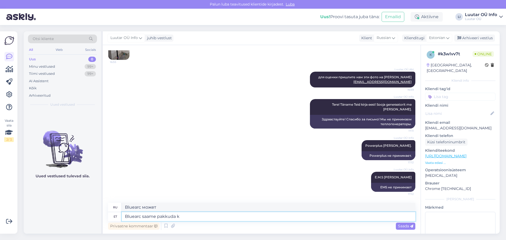
type textarea "Bluearc saame pakkuda ku"
type textarea "Bluearc мы можем предложить"
type textarea "Bluearc saame pakkuda kuni"
type textarea "Bluearc может предложить до"
type textarea "Bluearc saame pakkuda kuni 75€"
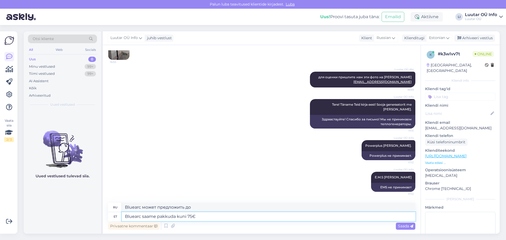
type textarea "Bluearc может предложить до 75"
type textarea "Bluearc saame pakkuda kuni 75€"
type textarea "Мы можем предложить Bluearc до 75 евро."
type textarea "Bluearc saame pakkuda kuni 75€."
type textarea "Мы можем предложить Bluearc по цене до 75 евро."
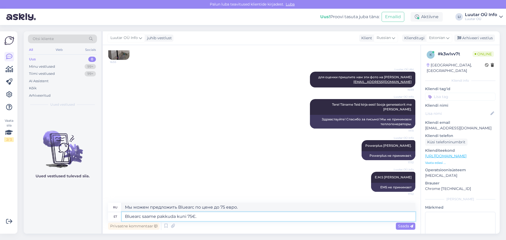
paste textarea "Leping: O-2187 (Jõhvi) ID: 937580"
type textarea "Bluearc saame pakkuda kuni 75€.Leping: O-2187 (Jõhvi) ID: 937580"
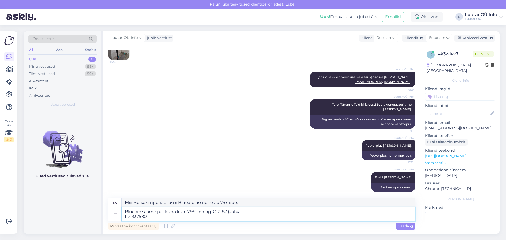
type textarea "Мы предлагаем Bluearc до 75 евро. Договор: O-2187 (Йыхви) ID: 937580"
drag, startPoint x: 185, startPoint y: 217, endPoint x: 197, endPoint y: 210, distance: 13.7
click at [197, 210] on textarea "Bluearc saame pakkuda kuni 75€.Leping: O-2187 (Jõhvi) ID: 937580" at bounding box center [268, 214] width 293 height 14
type textarea "Bluearc saame pakkuda kuni 75€."
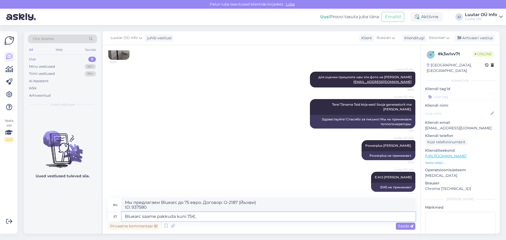
type textarea "Мы можем предложить Bluearc по цене до 75 евро."
click at [241, 215] on textarea "Bluearc saame pakkuda kuni 75€." at bounding box center [268, 216] width 293 height 9
paste textarea "Hind võib mingil määral muutuda, oleneb komplektsusest, välimusest ja kas on ke…"
type textarea "Bluearc saame pakkuda kuni 75€.Hind võib mingil määral muutuda, oleneb komplekt…"
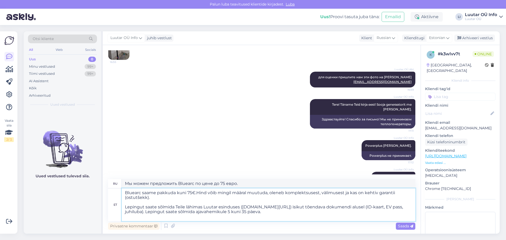
click at [243, 203] on textarea "Bluearc saame pakkuda kuni 75€.Hind võib mingil määral muutuda, oleneb komplekt…" at bounding box center [268, 204] width 293 height 33
type textarea "Мы предлагаем Bluearc по цене до 75 евро. Цена может немного меняться в зависим…"
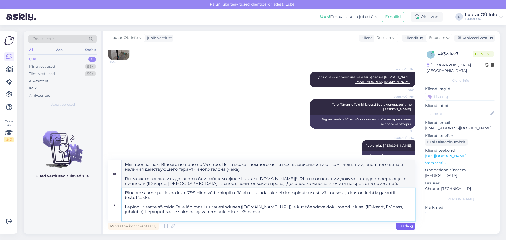
type textarea "Bluearc saame pakkuda kuni 75€.Hind võib mingil määral muutuda, oleneb komplekt…"
click at [407, 227] on span "Saada" at bounding box center [405, 226] width 15 height 5
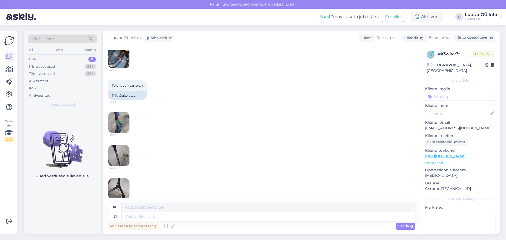
scroll to position [528, 0]
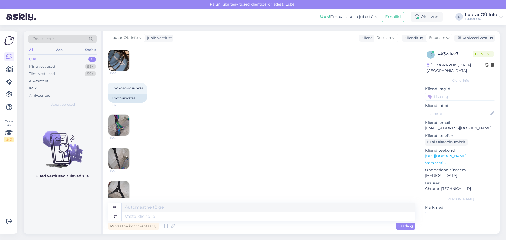
click at [123, 123] on img at bounding box center [118, 125] width 21 height 21
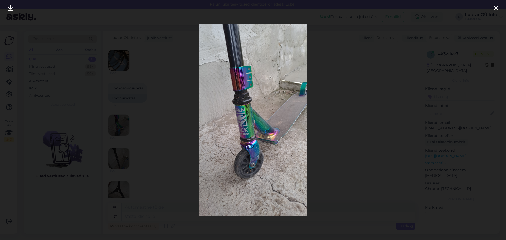
click at [462, 114] on div at bounding box center [253, 120] width 506 height 240
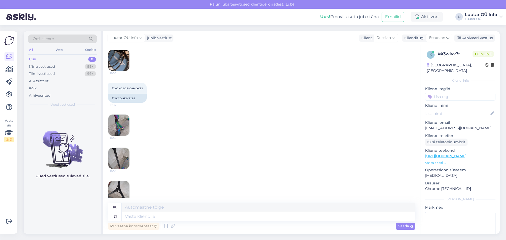
click at [121, 159] on img at bounding box center [118, 158] width 21 height 21
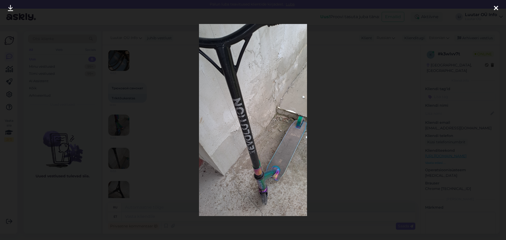
click at [340, 122] on div at bounding box center [253, 120] width 506 height 240
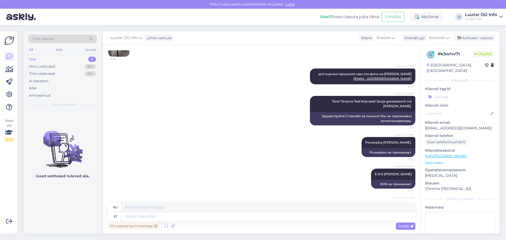
scroll to position [765, 0]
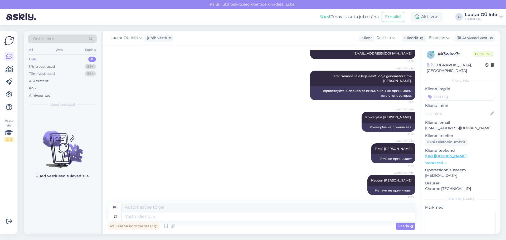
click at [34, 206] on div "Uued vestlused tulevad siia." at bounding box center [62, 172] width 77 height 124
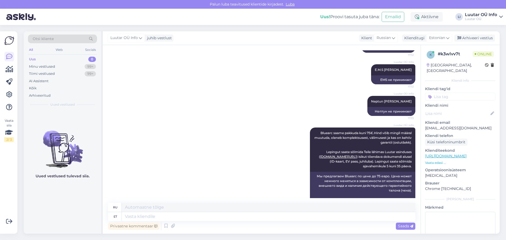
scroll to position [870, 0]
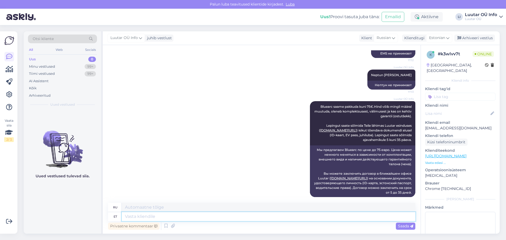
click at [156, 217] on textarea at bounding box center [268, 216] width 293 height 9
type textarea "Tõukeratas ei"
type textarea "Скутер"
type textarea "Tõukeratas ei v"
type textarea "Скутер нет"
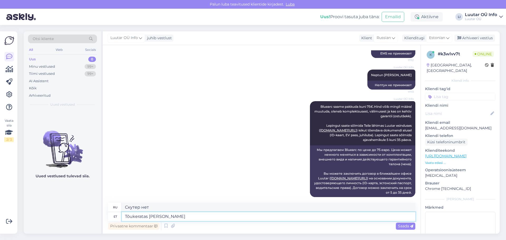
type textarea "Tõukeratas ei võta v"
type textarea "Скутер не едет."
type textarea "Tõukeratas ei võta vastu."
type textarea "Скутер не принимает."
click at [146, 216] on textarea "Tõukeratas ei võta vastu." at bounding box center [268, 216] width 293 height 9
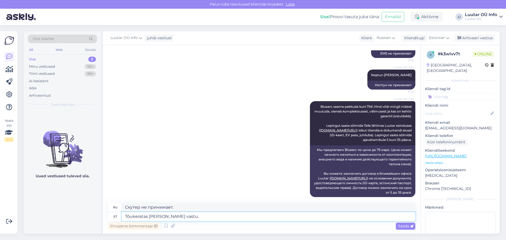
click at [147, 216] on textarea "Tõukeratas ei võta vastu." at bounding box center [268, 216] width 293 height 9
type textarea "Tõukeratast ei võta vastu."
type textarea "Скутеры не принимаются."
type textarea "Tõukeratast ei võta vastu."
click at [398, 226] on span "Saada" at bounding box center [405, 226] width 15 height 5
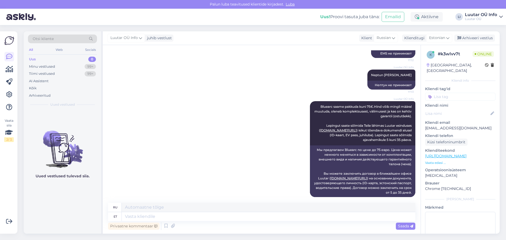
scroll to position [902, 0]
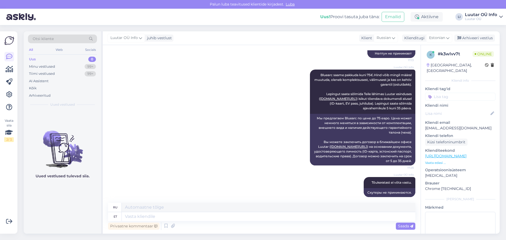
click at [239, 123] on div "Luutar OÜ Info Bluearc saame pakkuda kuni 75€.Hind võib mingil määral muutuda, …" at bounding box center [261, 117] width 307 height 107
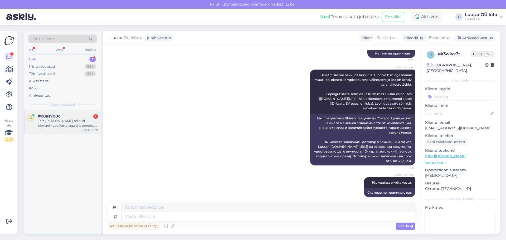
click at [72, 125] on div "Tere.Sain tellitud kõrvarøngad kätte, aga üks nendest on kohe kindlasti väga mõ…" at bounding box center [68, 123] width 60 height 9
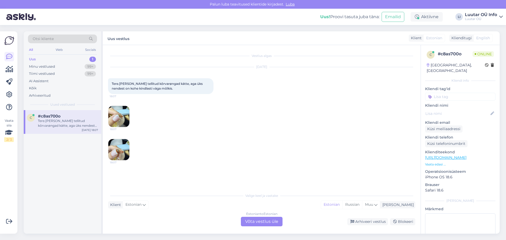
click at [124, 119] on img at bounding box center [118, 116] width 21 height 21
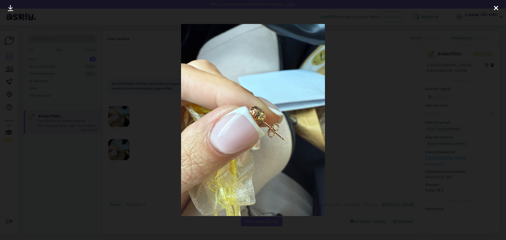
click at [437, 107] on div at bounding box center [253, 120] width 506 height 240
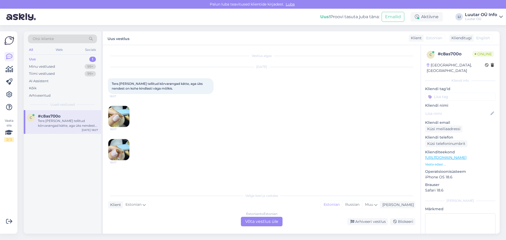
click at [112, 149] on img at bounding box center [118, 149] width 21 height 21
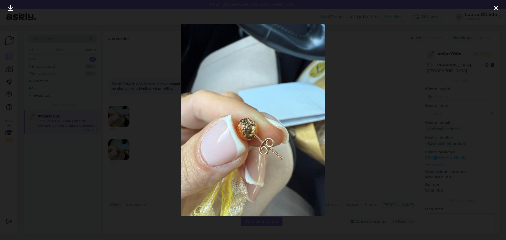
click at [353, 116] on div at bounding box center [253, 120] width 506 height 240
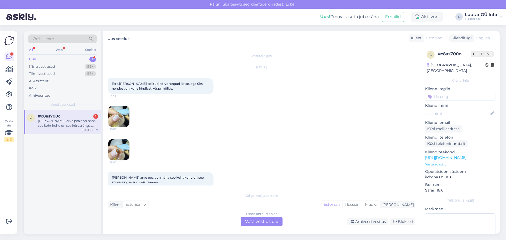
scroll to position [41, 0]
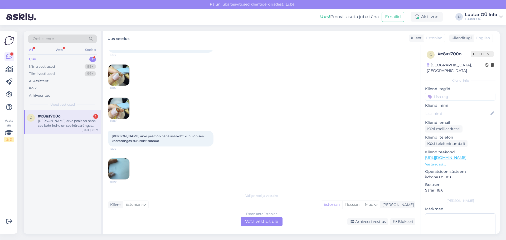
click at [122, 163] on img at bounding box center [118, 168] width 21 height 21
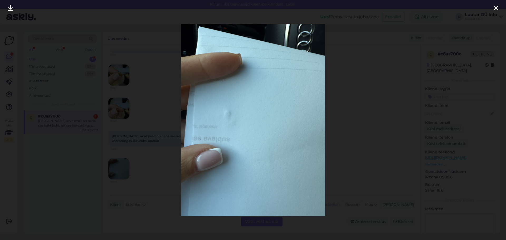
click at [335, 113] on div at bounding box center [253, 120] width 506 height 240
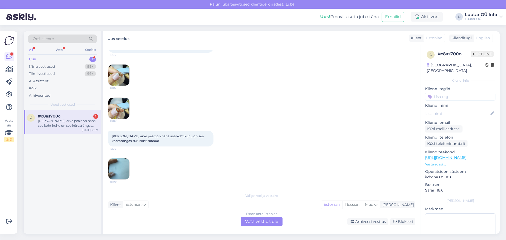
click at [255, 223] on div "Estonian to Estonian Võta vestlus üle" at bounding box center [262, 221] width 42 height 9
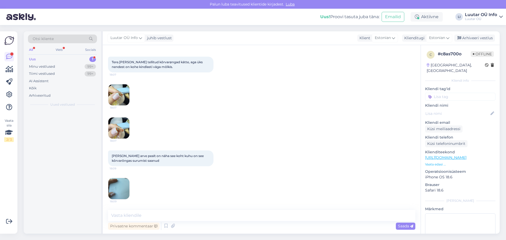
scroll to position [22, 0]
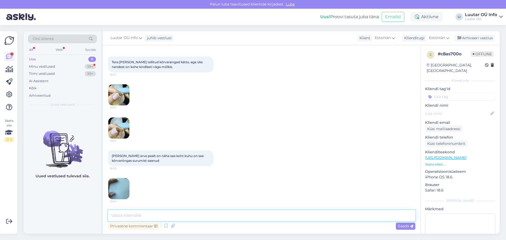
click at [229, 212] on textarea at bounding box center [261, 215] width 307 height 11
type textarea "Tere! Kõrvarõngad olid tellitud interneti kaudu?"
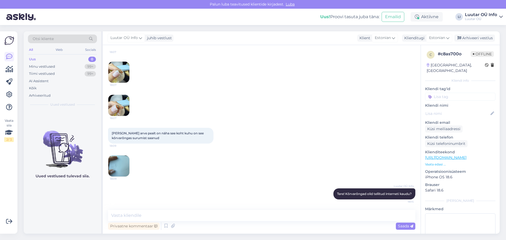
click at [117, 161] on img at bounding box center [118, 165] width 21 height 21
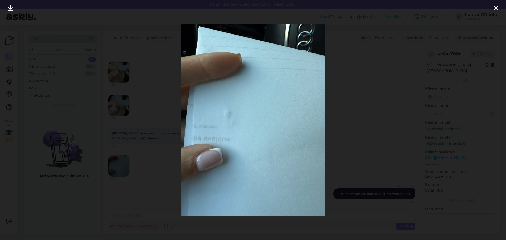
click at [343, 150] on div at bounding box center [253, 120] width 506 height 240
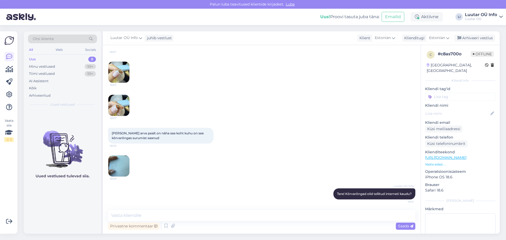
click at [111, 106] on img at bounding box center [118, 105] width 21 height 21
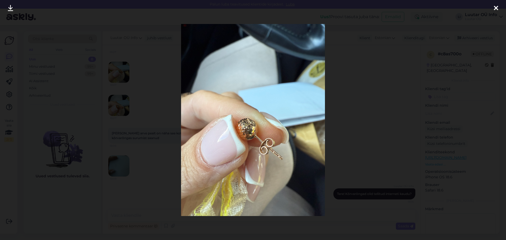
click at [356, 139] on div at bounding box center [253, 120] width 506 height 240
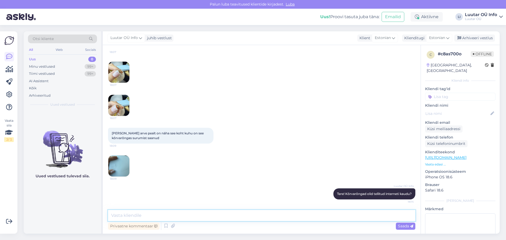
click at [220, 216] on textarea at bounding box center [261, 215] width 307 height 11
click at [299, 214] on textarea "Palume need tagastada lähimasse esindusse koos täidetud tagastus planketiga." at bounding box center [261, 215] width 307 height 11
type textarea "Palume need tagastada lähimasse esindusse koos täidetud tagastus planketiga."
click at [409, 227] on span "Saada" at bounding box center [405, 226] width 15 height 5
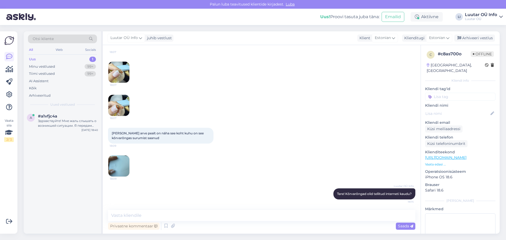
scroll to position [72, 0]
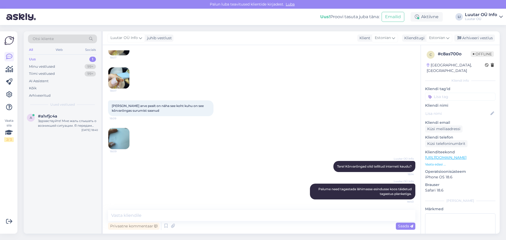
click at [284, 144] on div "Isegi arve pealt on näha see koht kuhu on see kõrvarõngas surumist saanud 18:09…" at bounding box center [261, 125] width 307 height 61
click at [281, 135] on div "Isegi arve pealt on näha see koht kuhu on see kõrvarõngas surumist saanud 18:09…" at bounding box center [261, 125] width 307 height 61
click at [62, 58] on div "Uus 1" at bounding box center [62, 59] width 69 height 7
click at [69, 126] on div "Здравствуйте! Мне жаль слышать о возникшей ситуации. Я передам информацию о ваш…" at bounding box center [68, 123] width 60 height 9
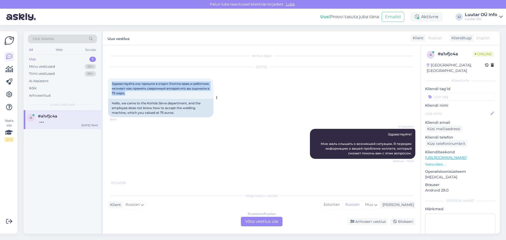
drag, startPoint x: 125, startPoint y: 92, endPoint x: 112, endPoint y: 84, distance: 15.4
click at [112, 84] on div "Здравствуйте,мы пришли в отдел Кохтла ярве,и работник незнает как принять сваро…" at bounding box center [160, 88] width 105 height 21
copy span "Здравствуйте,мы пришли в отдел Кохтла ярве,и работник незнает как принять сваро…"
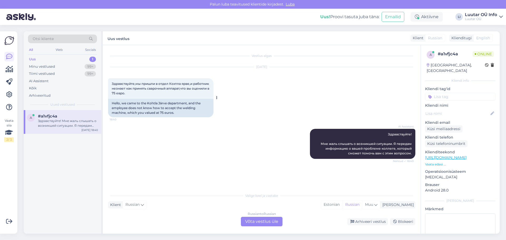
click at [172, 109] on div "Hello, we came to the Kohtla Järve department, and the employee does not know h…" at bounding box center [160, 108] width 105 height 18
click at [270, 154] on div "AI Assistent Здравствуйте! Мне жаль слышать о возникшей ситуации. Я передам инф…" at bounding box center [261, 144] width 307 height 42
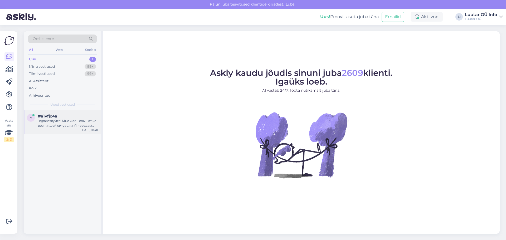
click at [61, 121] on div "Здравствуйте! Мне жаль слышать о возникшей ситуации. Я передам информацию о ваш…" at bounding box center [68, 123] width 60 height 9
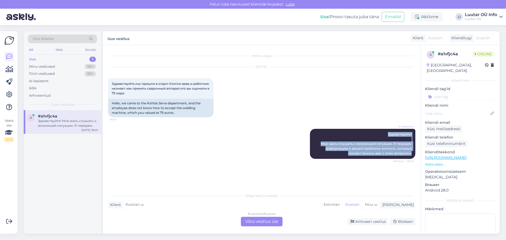
drag, startPoint x: 383, startPoint y: 134, endPoint x: 415, endPoint y: 156, distance: 38.8
click at [415, 156] on div "Vestlus algas [DATE] Здравствуйте,мы пришли в отдел Кохтла ярве,и работник незн…" at bounding box center [264, 117] width 312 height 135
copy span "Здравствуйте! Мне жаль слышать о возникшей ситуации. Я передам информацию о ваш…"
click at [43, 60] on div "Uus 1" at bounding box center [62, 59] width 69 height 7
click at [48, 65] on div "Minu vestlused" at bounding box center [42, 66] width 26 height 5
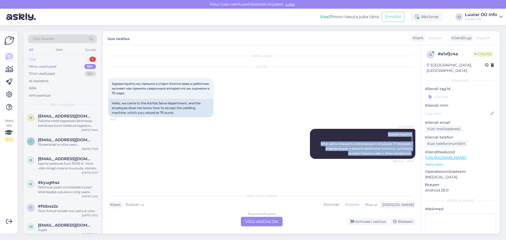
click at [45, 59] on div "Uus 1" at bounding box center [62, 59] width 69 height 7
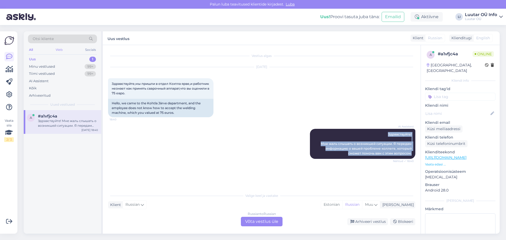
click at [59, 52] on div "Web" at bounding box center [59, 49] width 9 height 7
click at [34, 52] on div "All Web Socials" at bounding box center [62, 50] width 69 height 8
click at [32, 49] on div "All" at bounding box center [31, 49] width 6 height 7
click at [37, 42] on div "Otsi kliente" at bounding box center [62, 38] width 69 height 9
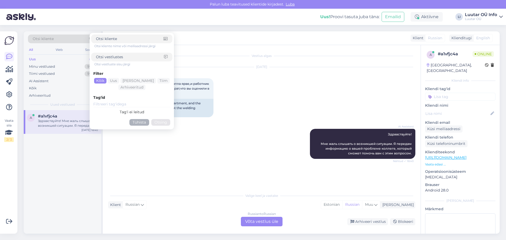
click at [237, 126] on div "AI Assistent Здравствуйте! Мне жаль слышать о возникшей ситуации. Я передам инф…" at bounding box center [261, 144] width 307 height 42
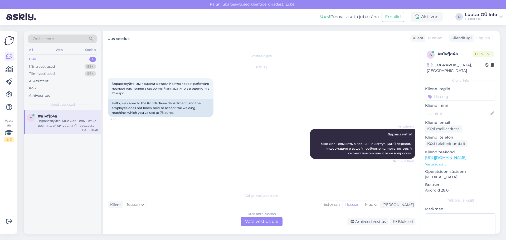
click at [480, 17] on div "Luutar OÜ" at bounding box center [481, 19] width 32 height 4
click at [381, 88] on div "[DATE] Здравствуйте,мы пришли в отдел Кохтла ярве,и работник незнает как принят…" at bounding box center [261, 92] width 307 height 62
click at [270, 109] on div "[DATE] Здравствуйте,мы пришли в отдел Кохтла ярве,и работник незнает как принят…" at bounding box center [261, 92] width 307 height 62
click at [241, 124] on div "AI Assistent Здравствуйте! Мне жаль слышать о возникшей ситуации. Я передам инф…" at bounding box center [261, 144] width 307 height 42
click at [318, 104] on div "[DATE] Здравствуйте,мы пришли в отдел Кохтла ярве,и работник незнает как принят…" at bounding box center [261, 92] width 307 height 62
